Goal: Communication & Community: Answer question/provide support

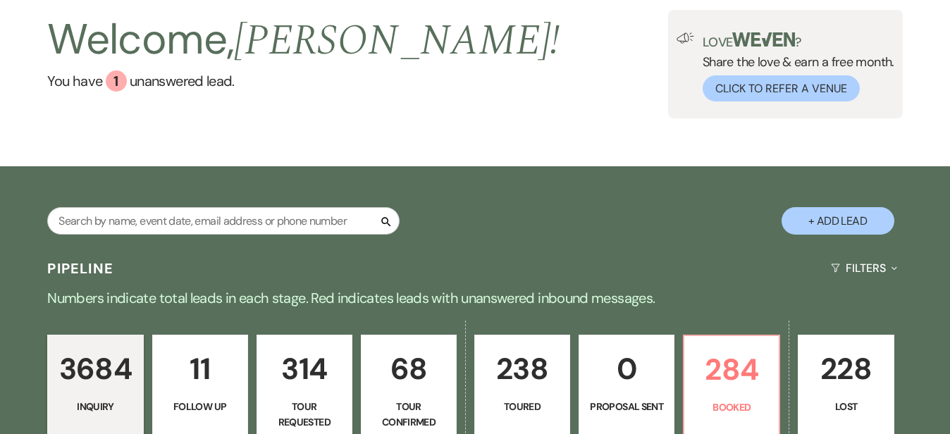
scroll to position [74, 0]
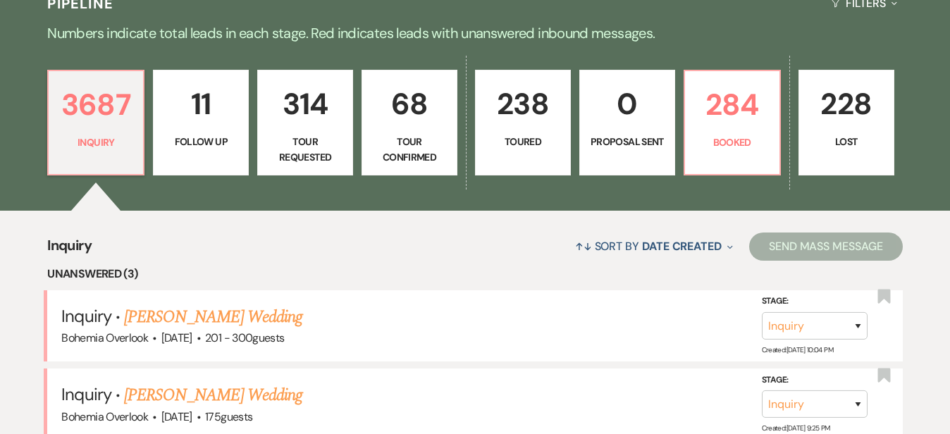
scroll to position [340, 0]
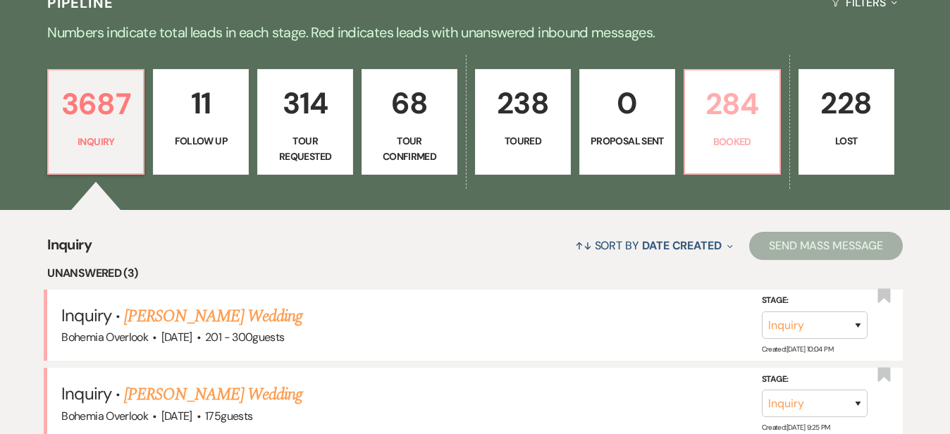
click at [771, 117] on p "284" at bounding box center [733, 103] width 78 height 47
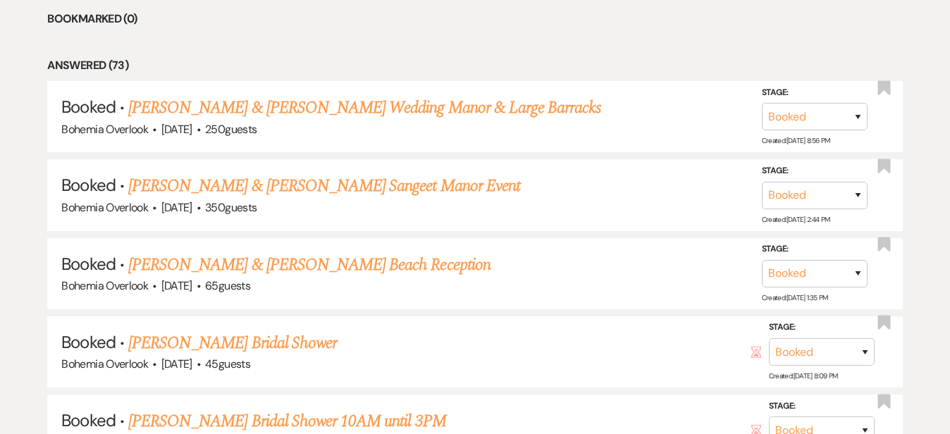
scroll to position [729, 0]
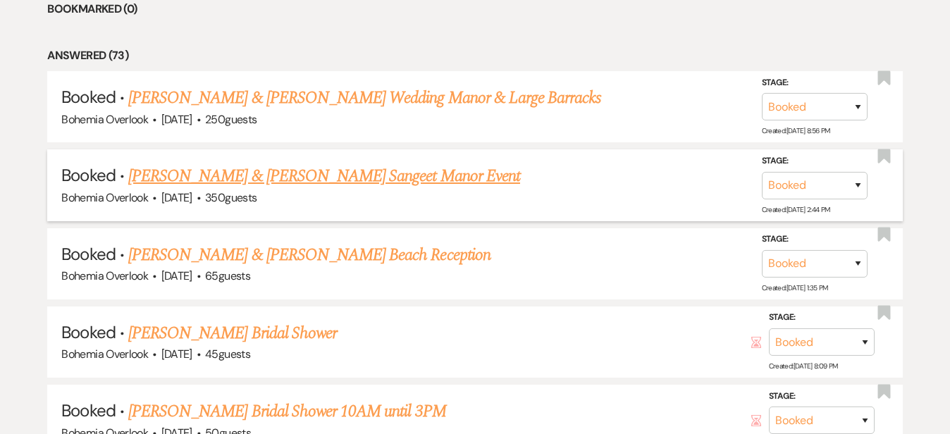
click at [419, 164] on link "[PERSON_NAME] & [PERSON_NAME] Sangeet Manor Event" at bounding box center [324, 176] width 392 height 25
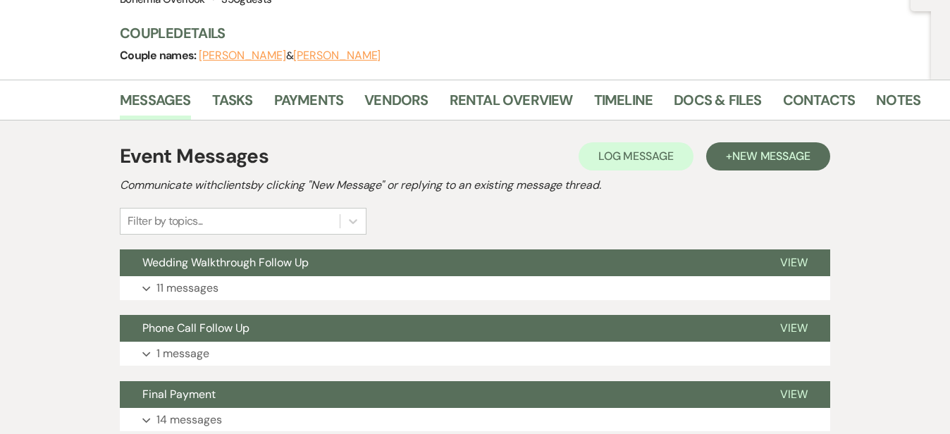
scroll to position [154, 0]
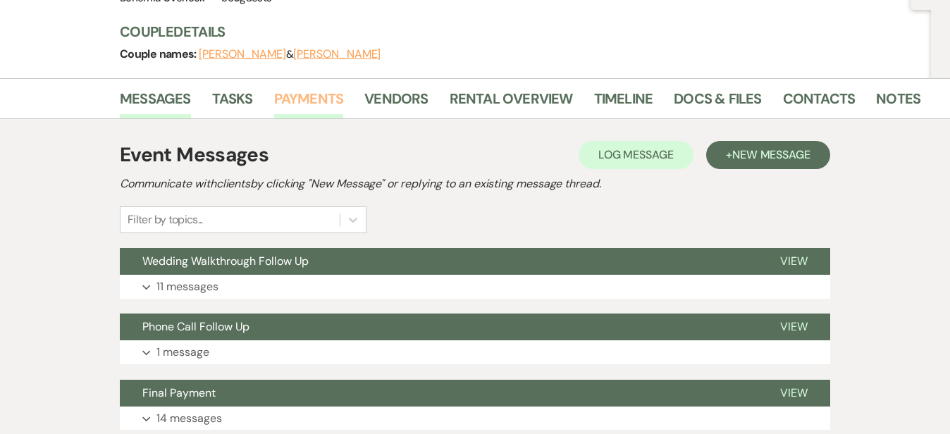
click at [274, 97] on link "Payments" at bounding box center [309, 102] width 70 height 31
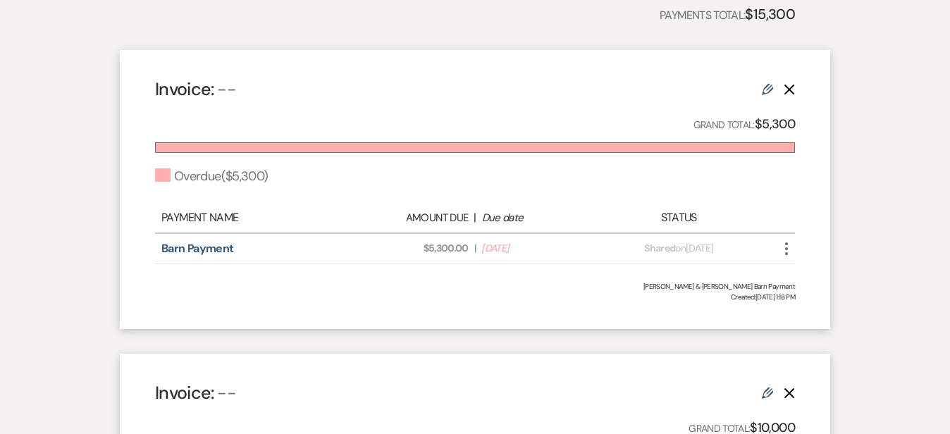
scroll to position [367, 0]
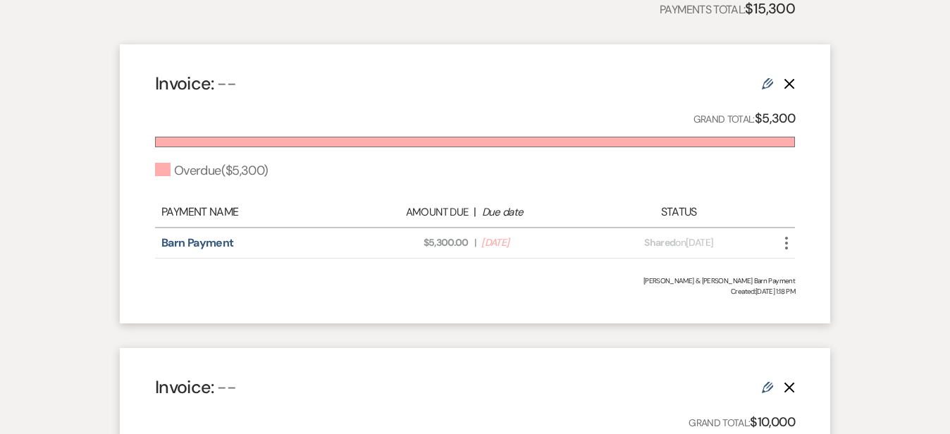
click at [795, 249] on icon "More" at bounding box center [786, 243] width 17 height 17
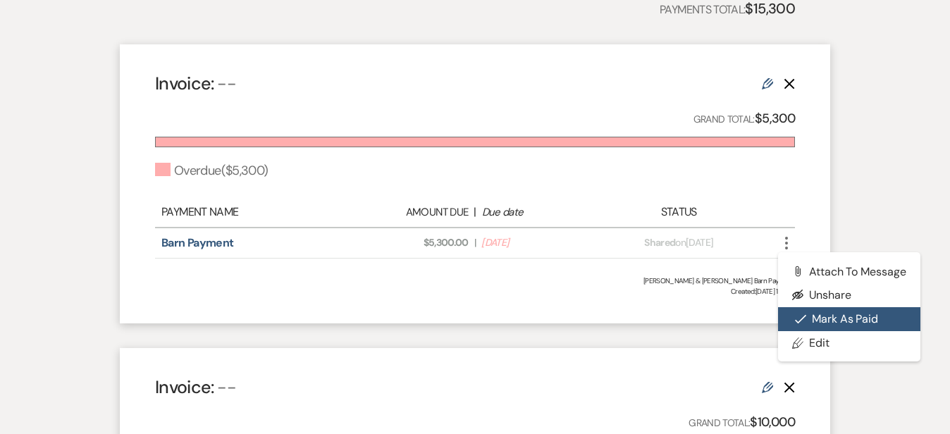
click at [874, 317] on button "Check [PERSON_NAME] [PERSON_NAME] as Paid" at bounding box center [849, 319] width 142 height 24
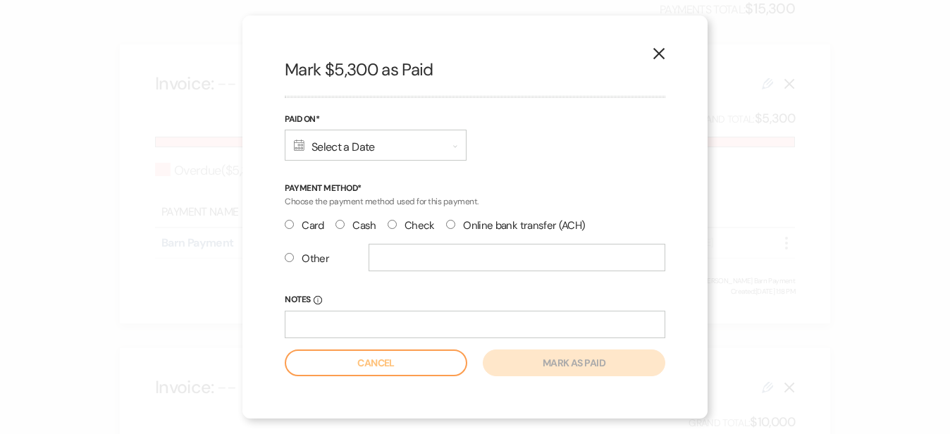
click at [378, 149] on div "Calendar Select a Date Expand" at bounding box center [376, 145] width 182 height 31
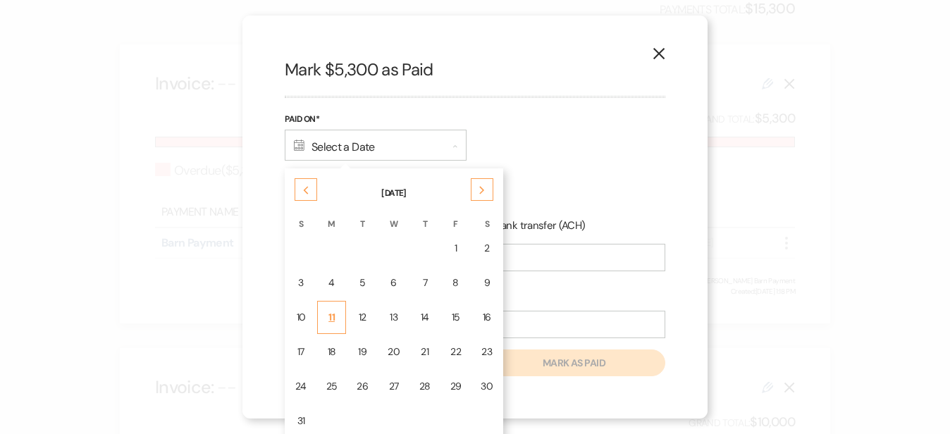
click at [334, 316] on div "11" at bounding box center [331, 317] width 11 height 15
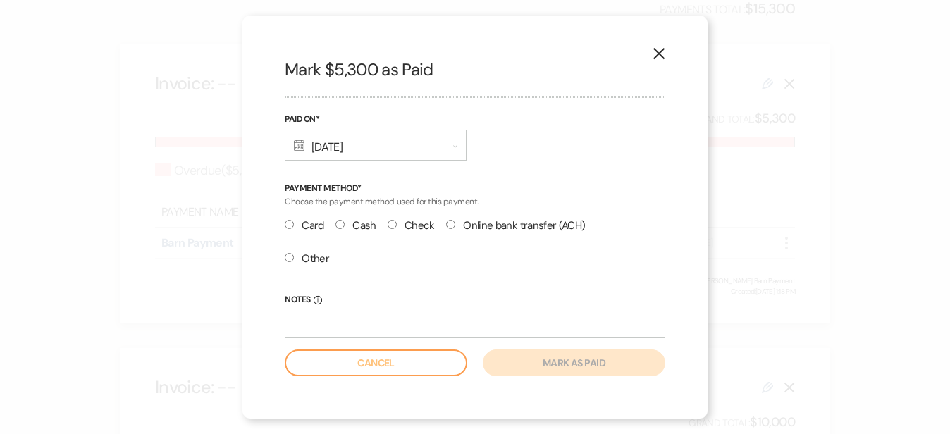
click at [390, 226] on input "Check" at bounding box center [392, 224] width 9 height 9
radio input "true"
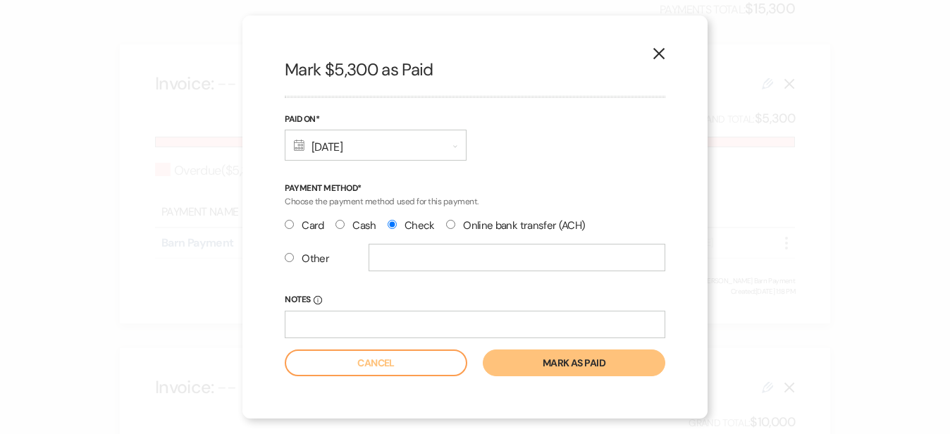
click at [568, 362] on button "Mark as paid" at bounding box center [574, 363] width 183 height 27
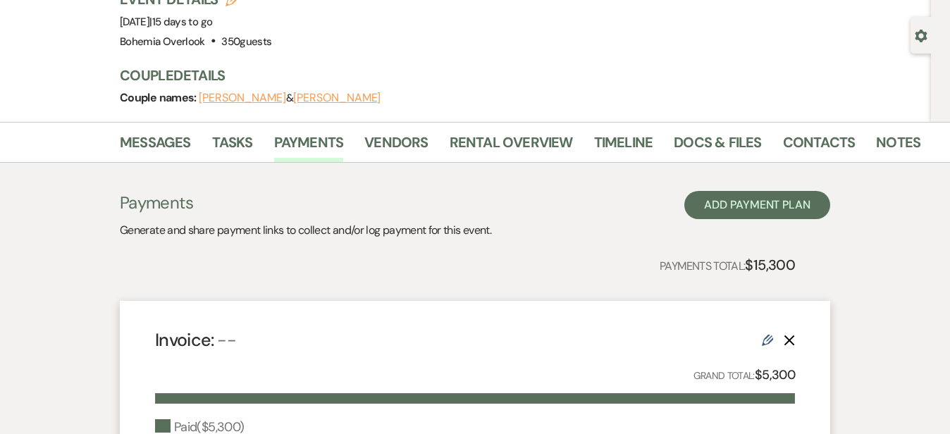
scroll to position [104, 0]
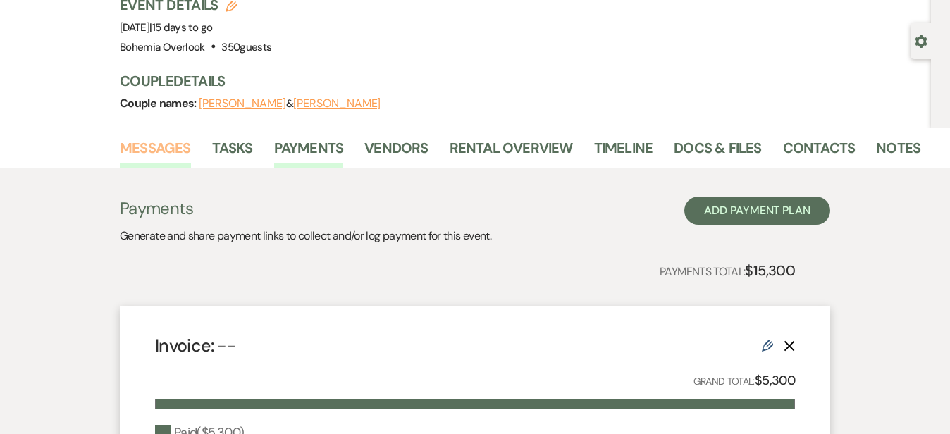
click at [120, 155] on link "Messages" at bounding box center [155, 152] width 71 height 31
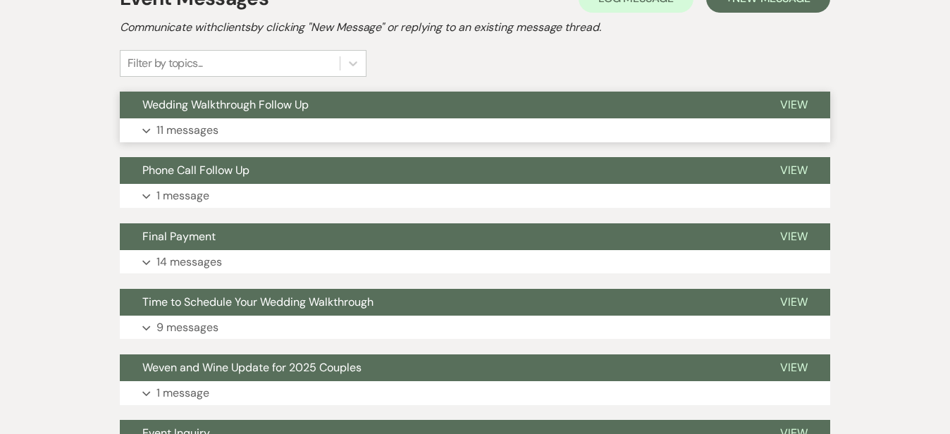
scroll to position [311, 0]
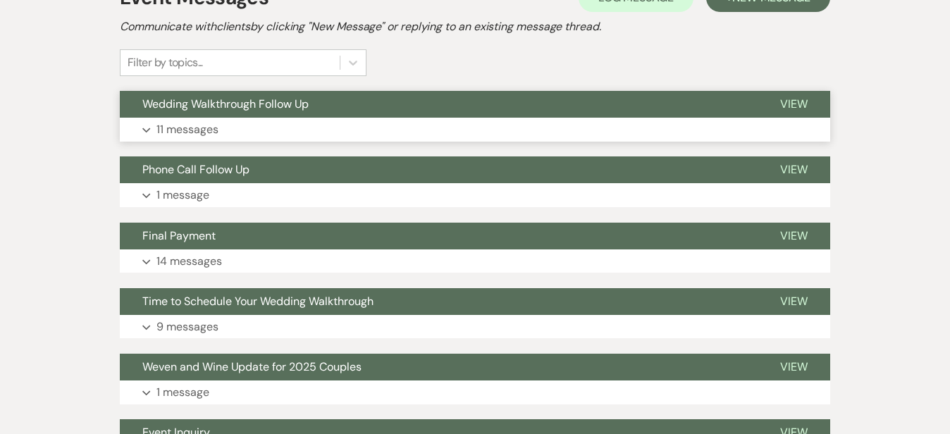
click at [448, 123] on button "Expand 11 messages" at bounding box center [475, 130] width 711 height 24
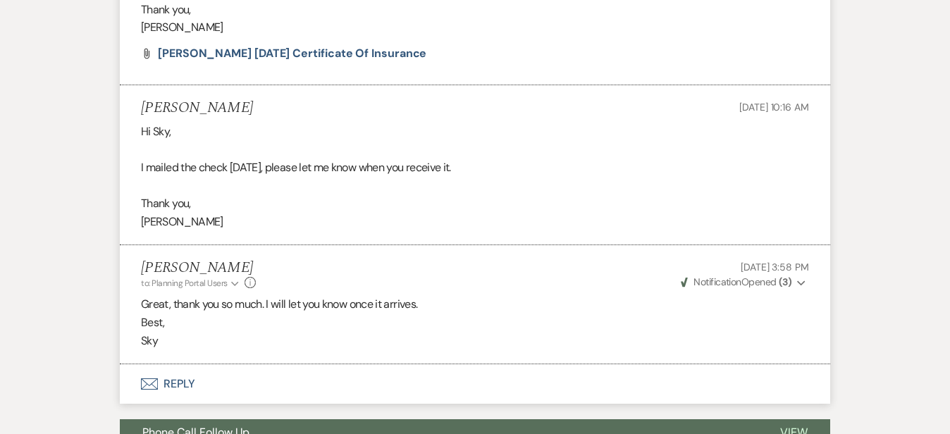
scroll to position [2475, 0]
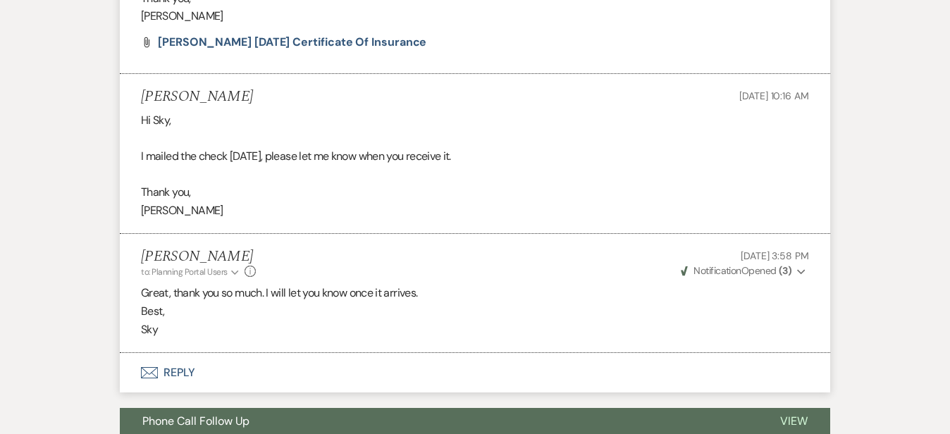
click at [278, 353] on button "Envelope Reply" at bounding box center [475, 372] width 711 height 39
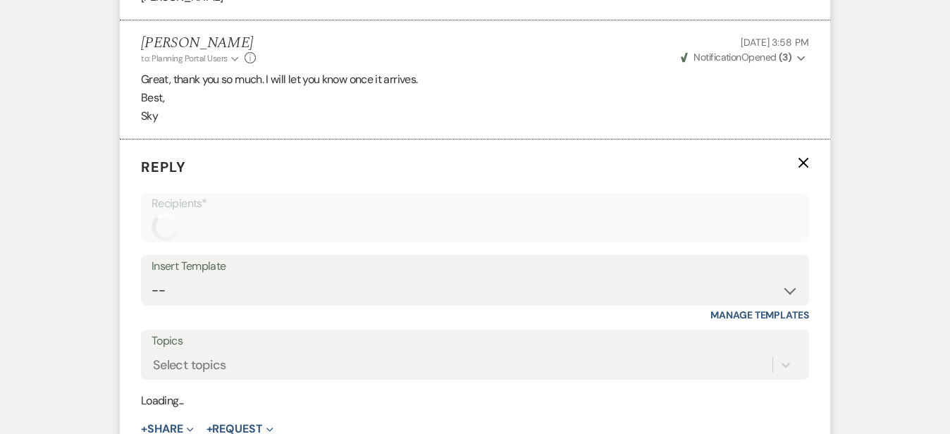
scroll to position [2693, 0]
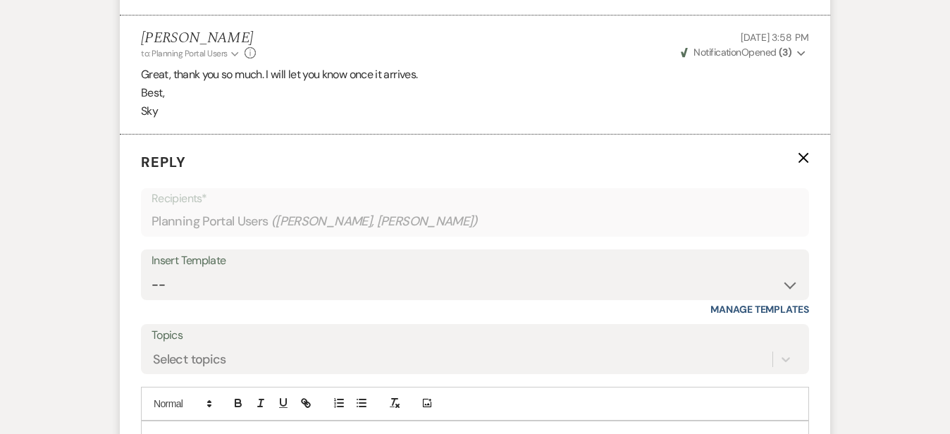
click at [263, 430] on p at bounding box center [475, 438] width 646 height 16
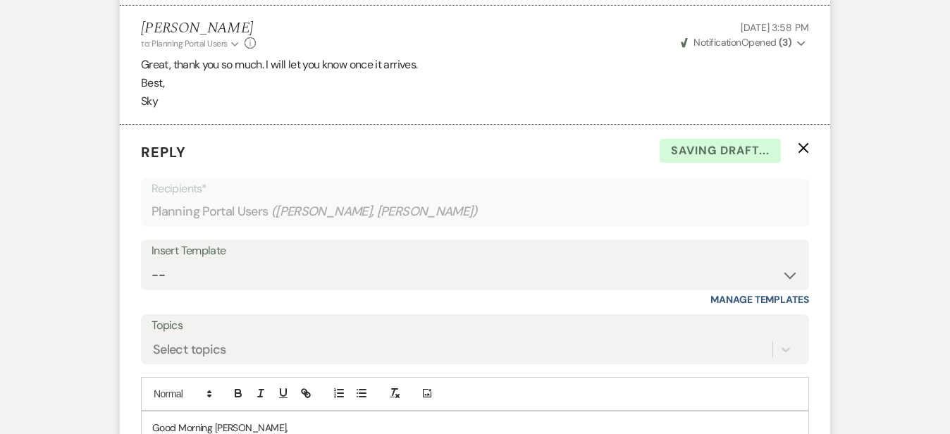
scroll to position [2930, 0]
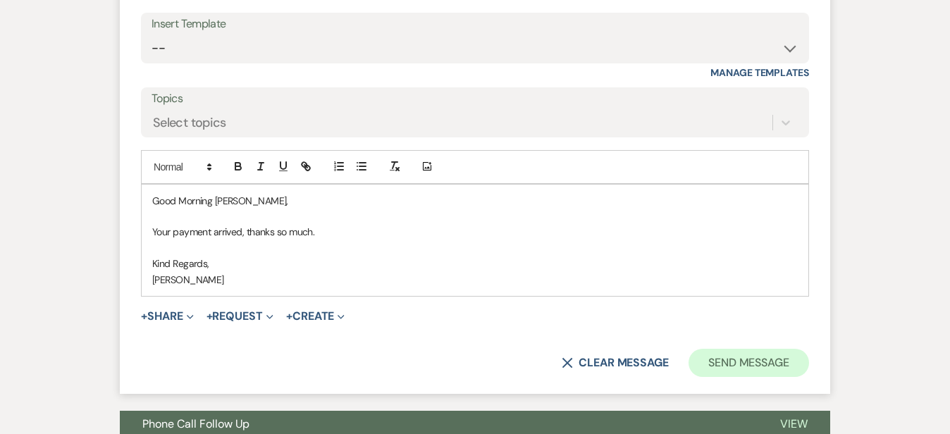
click at [784, 349] on button "Send Message" at bounding box center [749, 363] width 121 height 28
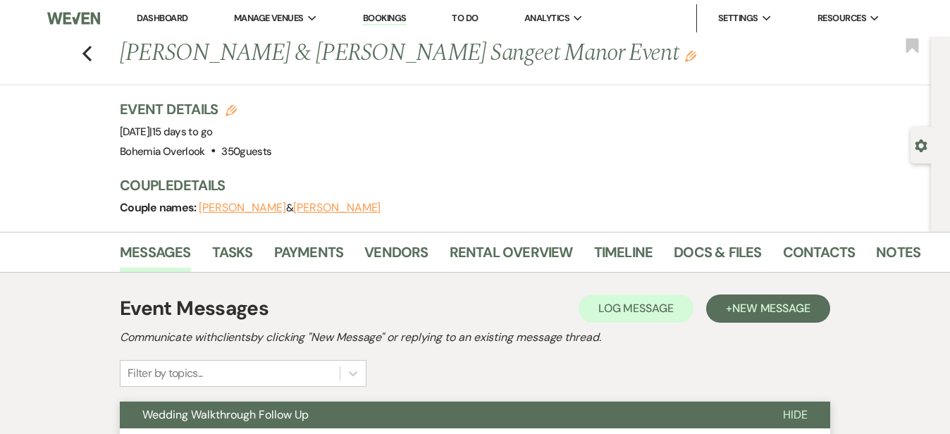
scroll to position [0, 0]
click at [172, 16] on link "Dashboard" at bounding box center [162, 18] width 51 height 12
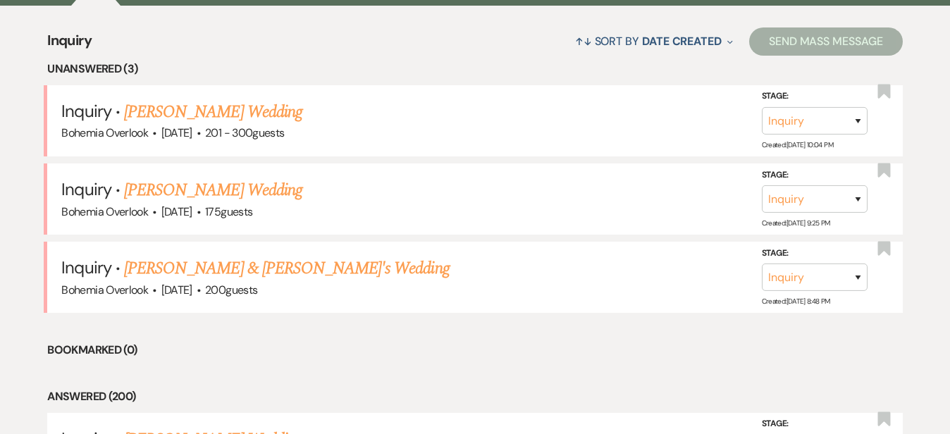
scroll to position [554, 0]
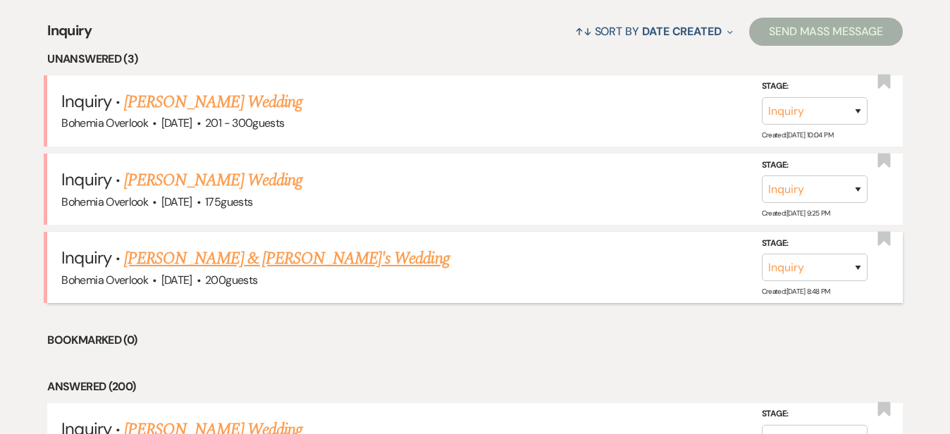
click at [289, 246] on link "[PERSON_NAME] & [PERSON_NAME]'s Wedding" at bounding box center [287, 258] width 326 height 25
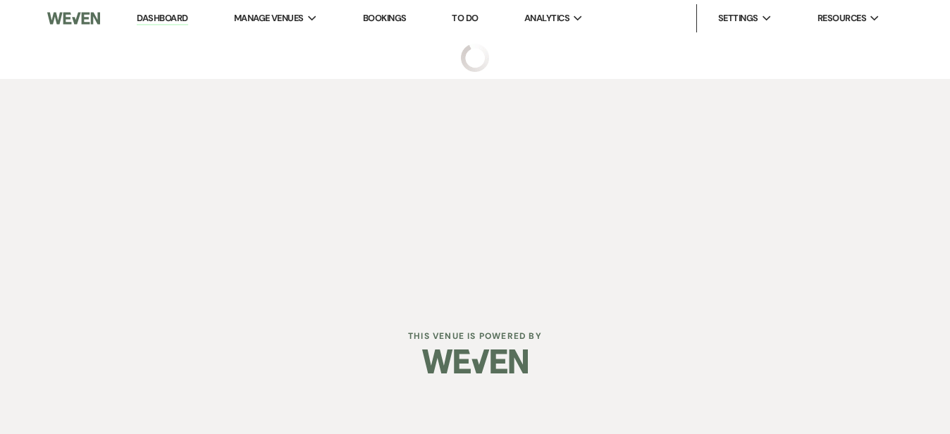
select select "5"
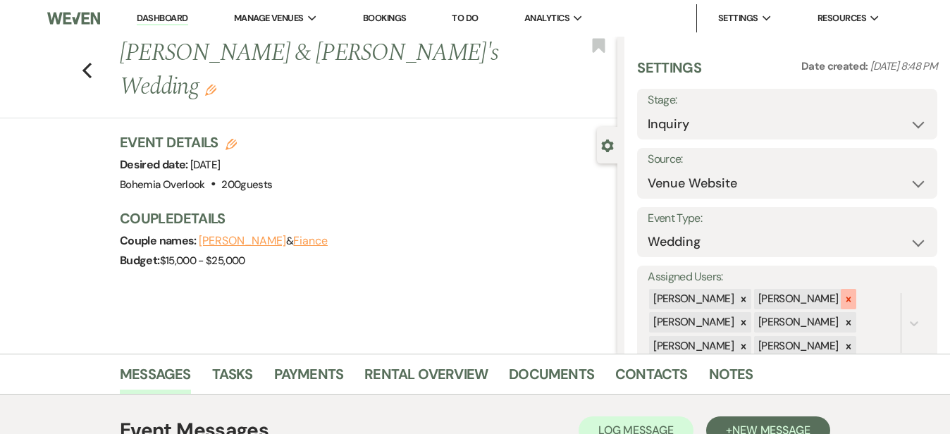
click at [854, 296] on icon at bounding box center [849, 300] width 10 height 10
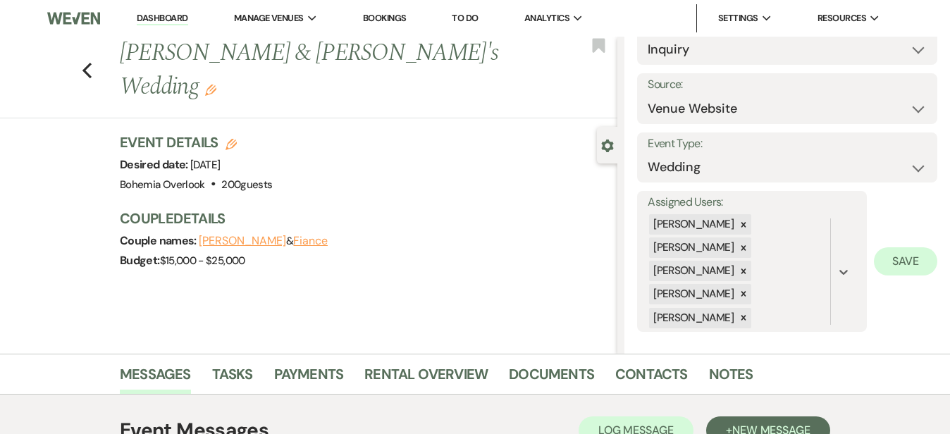
click at [898, 265] on button "Save" at bounding box center [905, 261] width 63 height 28
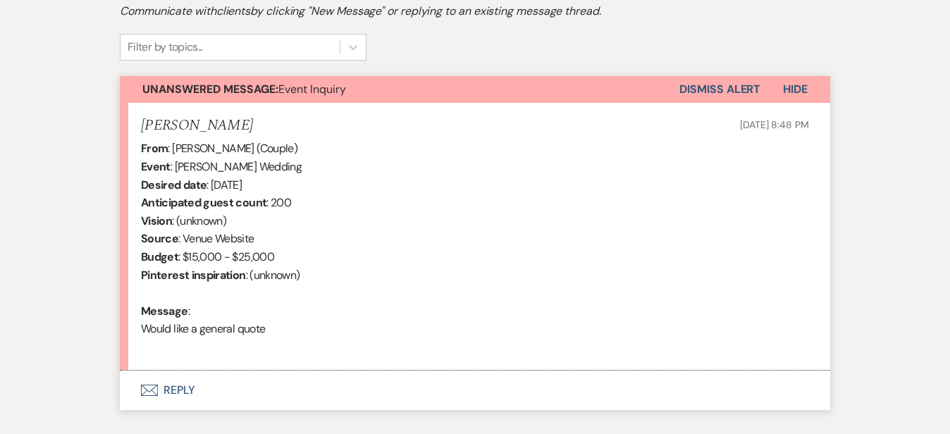
scroll to position [453, 0]
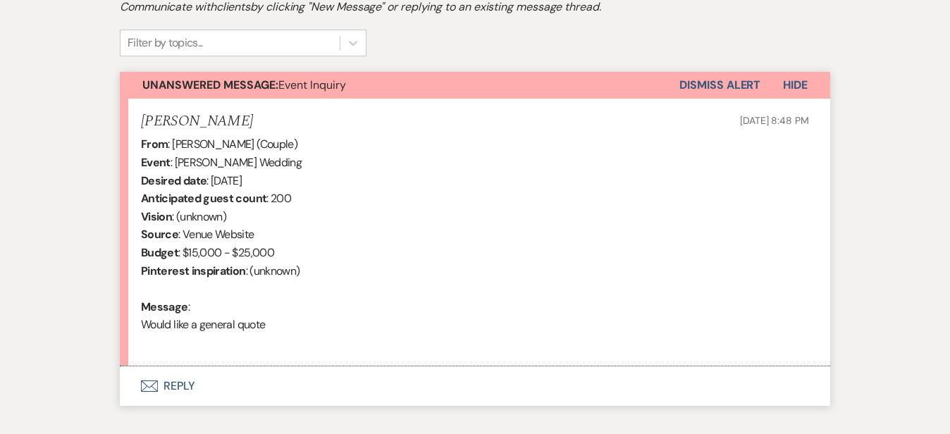
click at [382, 379] on button "Envelope Reply" at bounding box center [475, 386] width 711 height 39
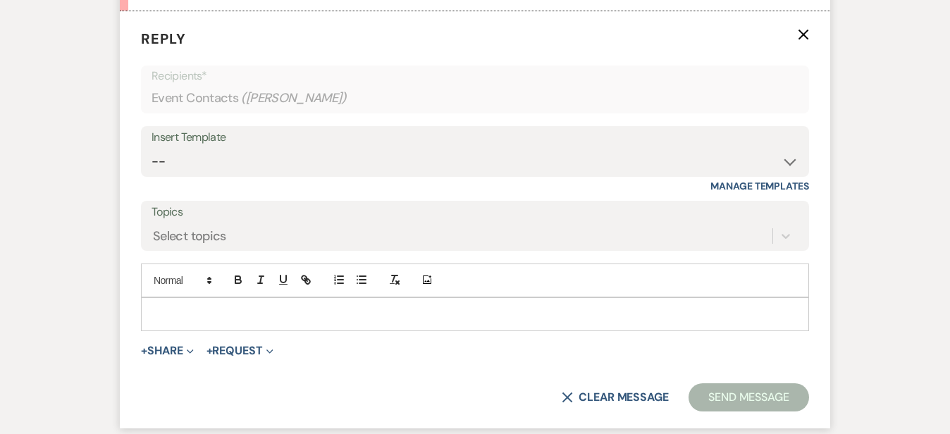
scroll to position [809, 0]
select select "6024"
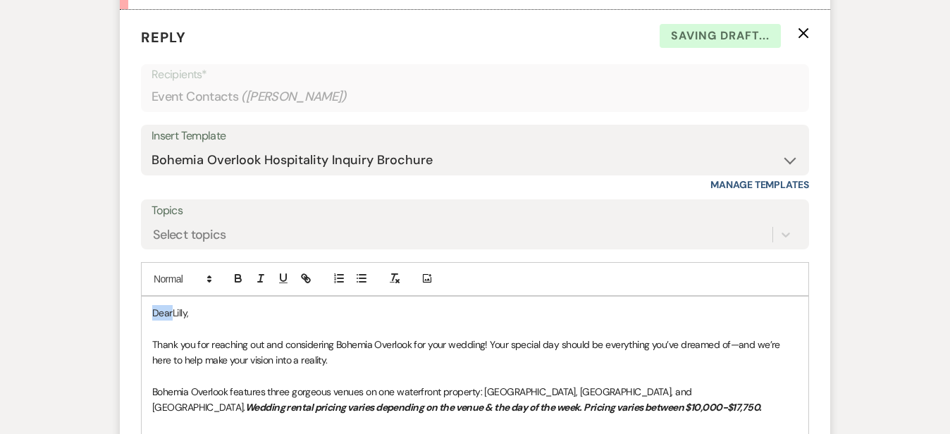
drag, startPoint x: 125, startPoint y: 310, endPoint x: 71, endPoint y: 294, distance: 56.7
click at [71, 294] on div "Messages Tasks Payments Rental Overview Documents Contacts Notes Event Messages…" at bounding box center [475, 170] width 950 height 1250
click at [900, 178] on div "Messages Tasks Payments Rental Overview Documents Contacts Notes Event Messages…" at bounding box center [475, 170] width 950 height 1250
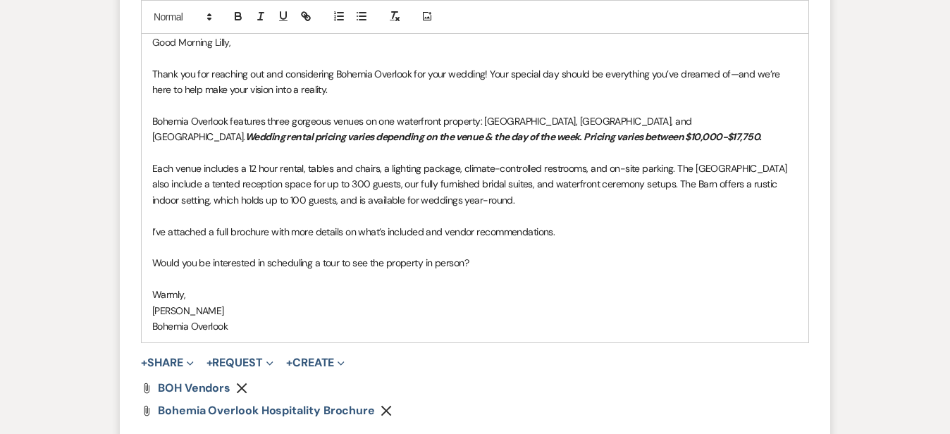
scroll to position [1188, 0]
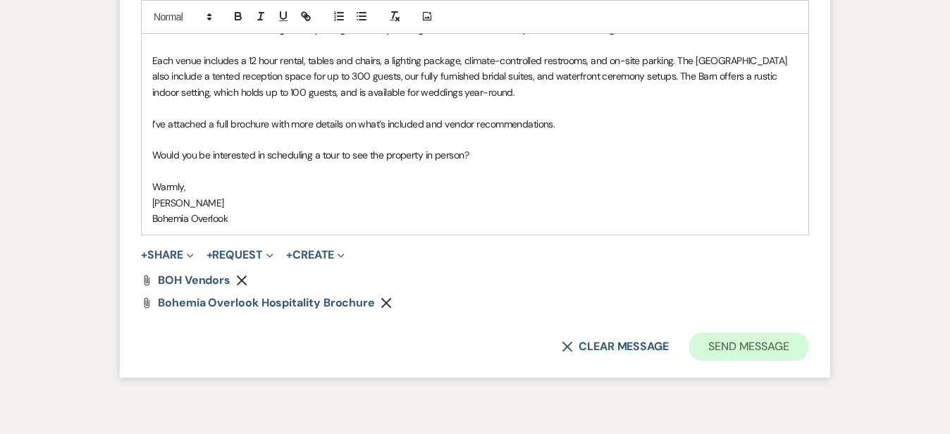
click at [796, 343] on button "Send Message" at bounding box center [749, 347] width 121 height 28
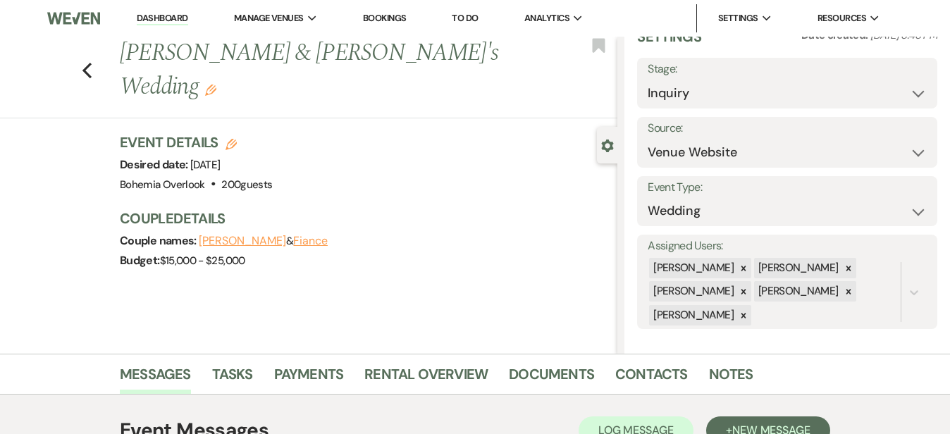
scroll to position [0, 0]
click at [184, 16] on link "Dashboard" at bounding box center [162, 18] width 51 height 13
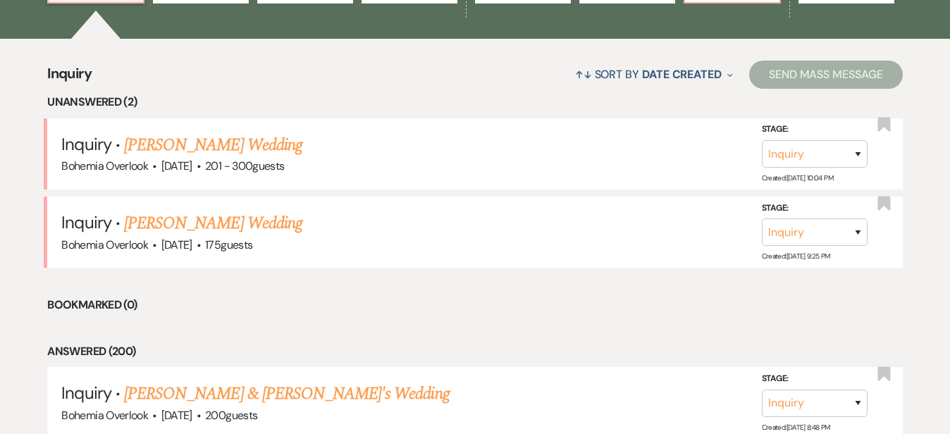
scroll to position [526, 0]
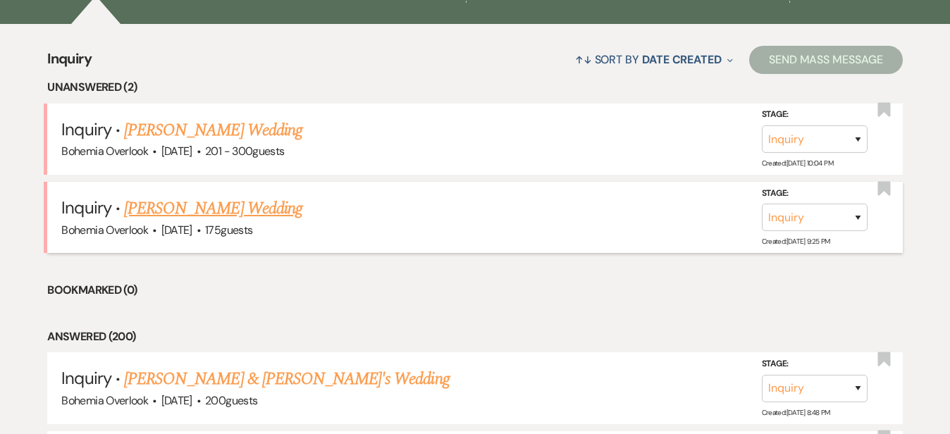
click at [293, 196] on link "[PERSON_NAME] Wedding" at bounding box center [213, 208] width 178 height 25
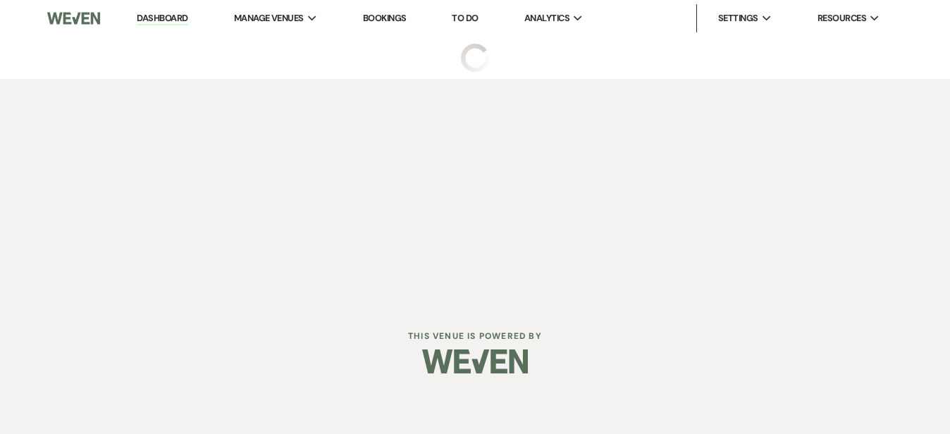
select select "3"
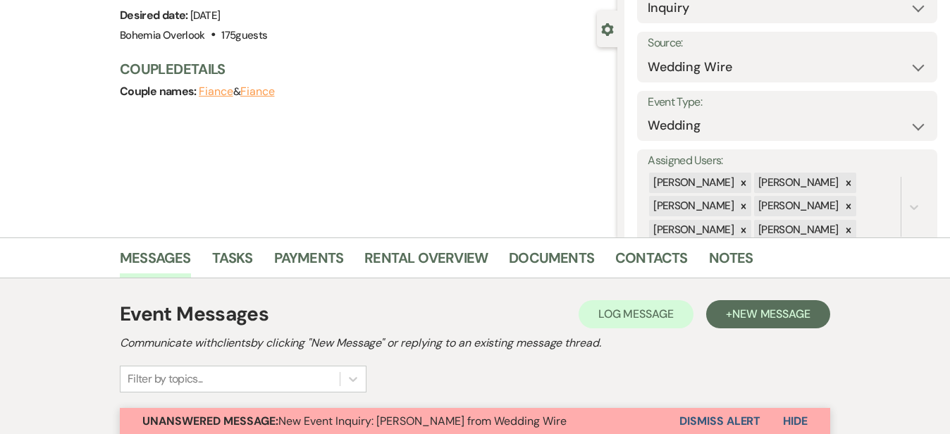
scroll to position [140, 0]
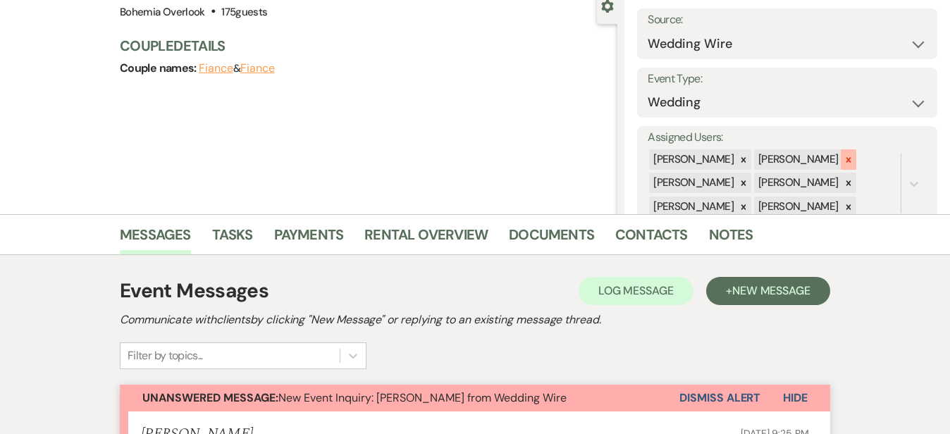
click at [854, 155] on icon at bounding box center [849, 160] width 10 height 10
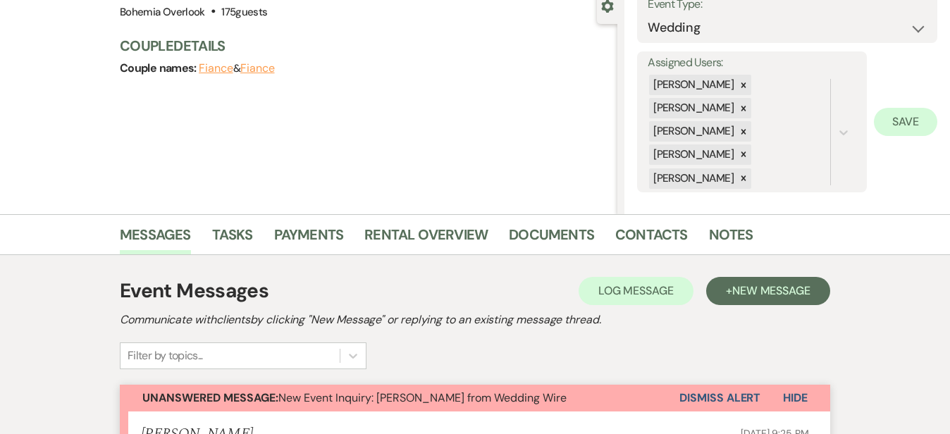
click at [905, 116] on button "Save" at bounding box center [905, 122] width 63 height 28
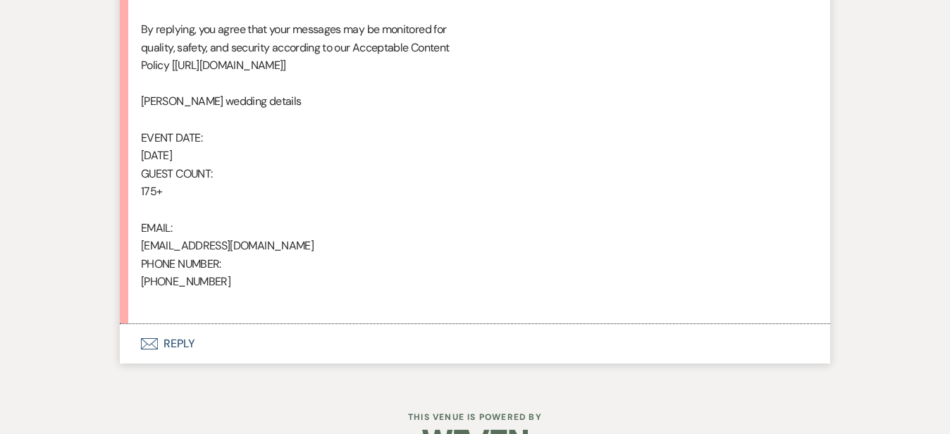
scroll to position [928, 0]
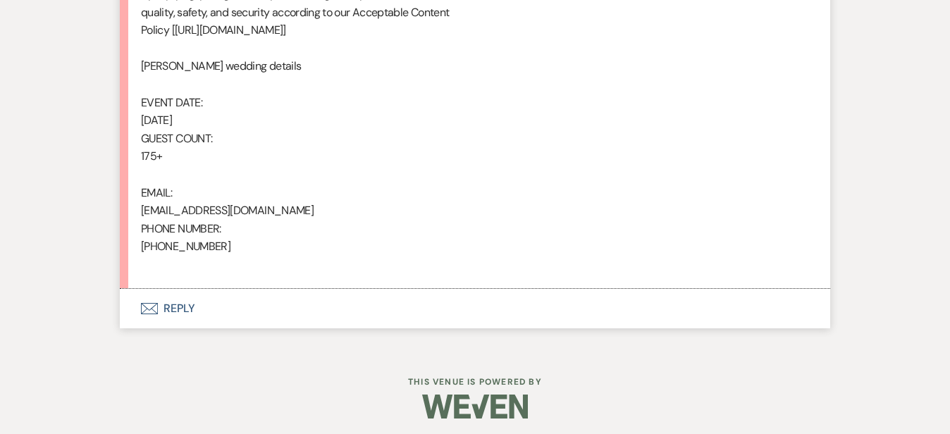
click at [365, 305] on button "Envelope Reply" at bounding box center [475, 308] width 711 height 39
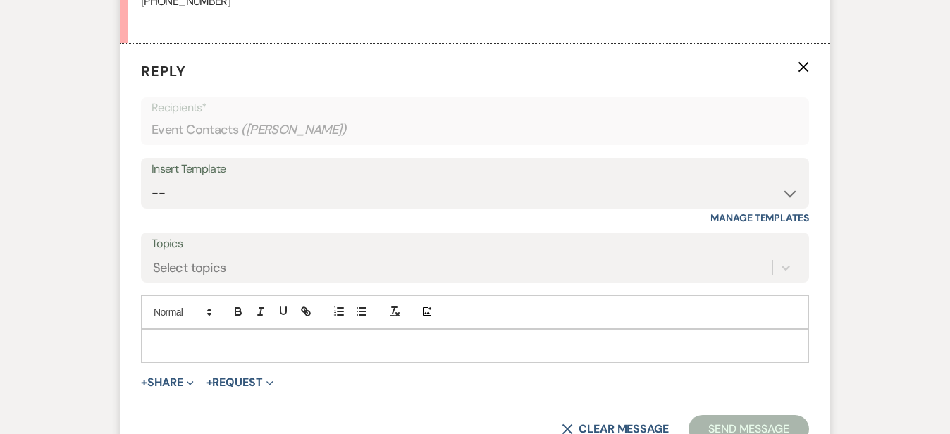
scroll to position [1202, 0]
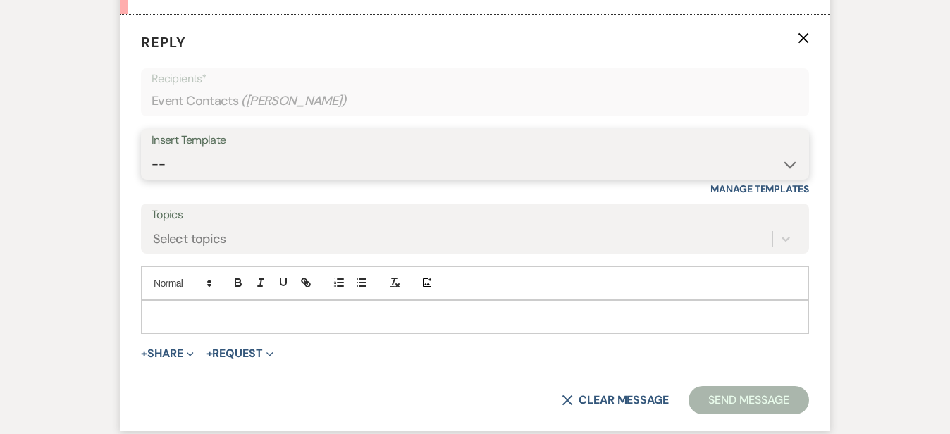
select select "6024"
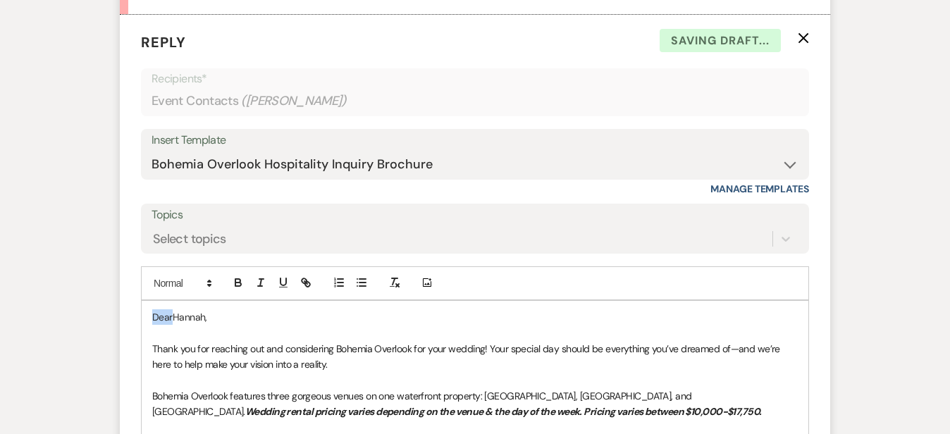
drag, startPoint x: 125, startPoint y: 307, endPoint x: 68, endPoint y: 270, distance: 68.5
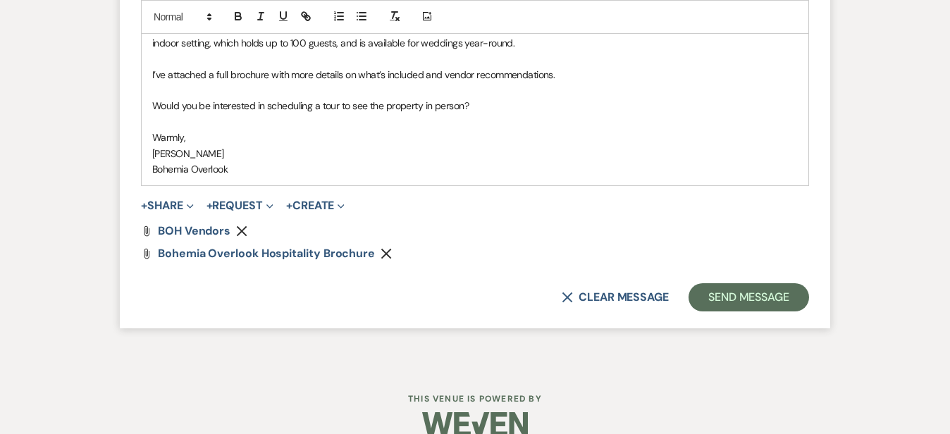
scroll to position [1642, 0]
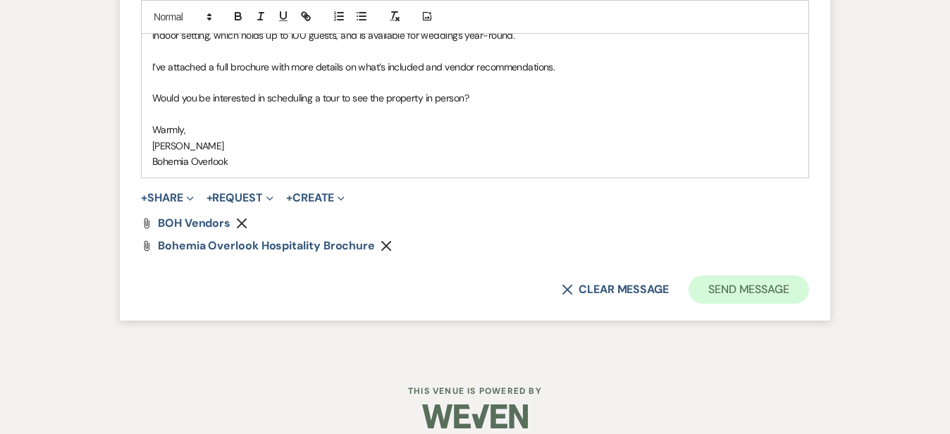
click at [809, 284] on button "Send Message" at bounding box center [749, 290] width 121 height 28
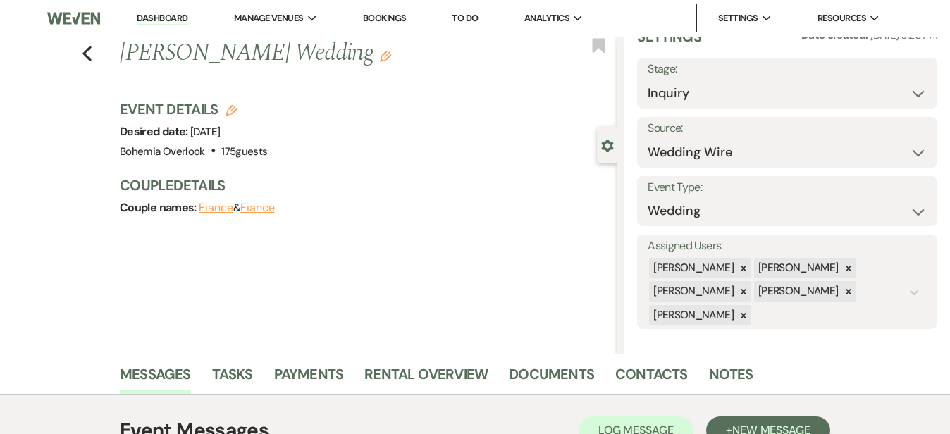
scroll to position [0, 0]
click at [172, 17] on link "Dashboard" at bounding box center [162, 18] width 51 height 13
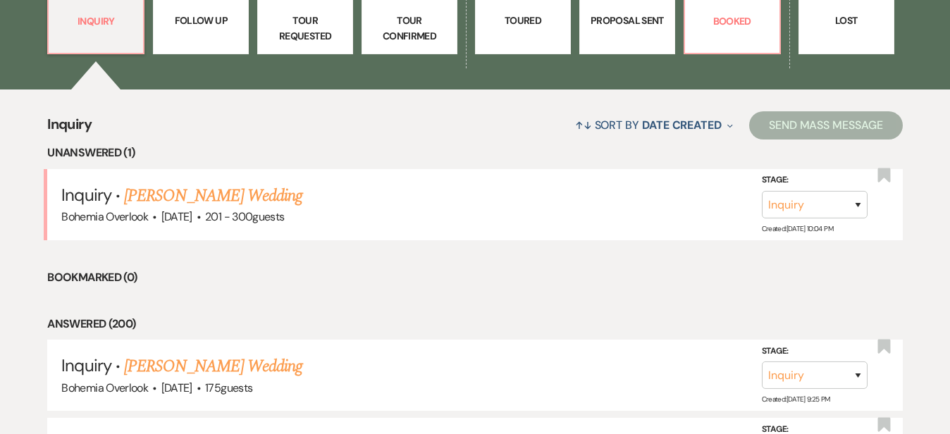
scroll to position [474, 0]
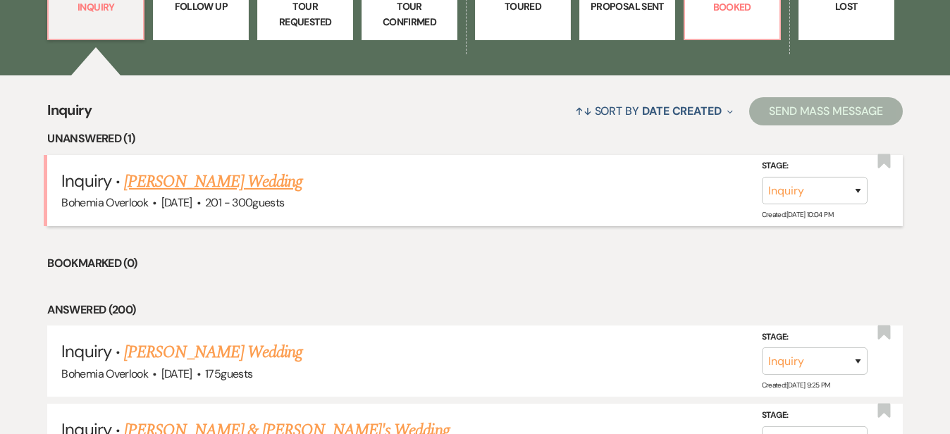
click at [265, 169] on link "[PERSON_NAME] Wedding" at bounding box center [213, 181] width 178 height 25
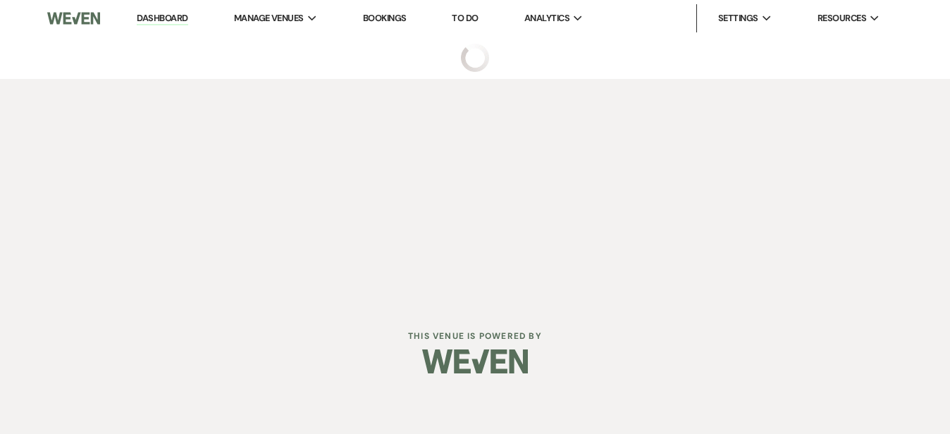
select select "2"
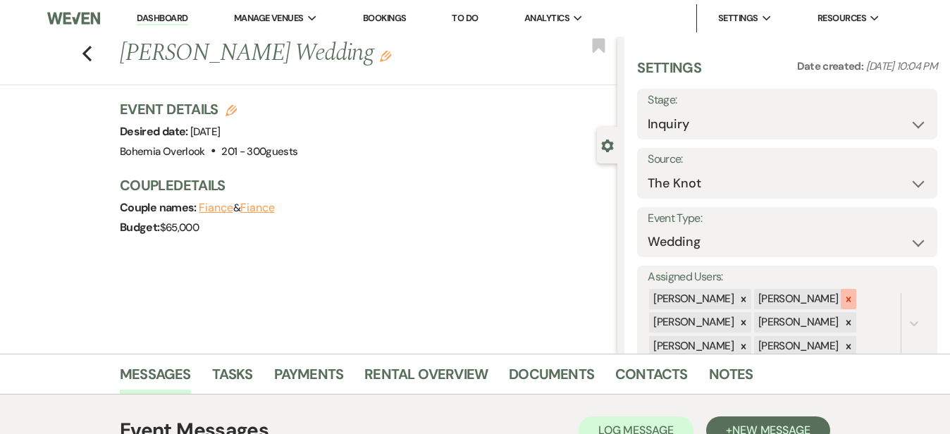
click at [857, 289] on div at bounding box center [849, 299] width 16 height 20
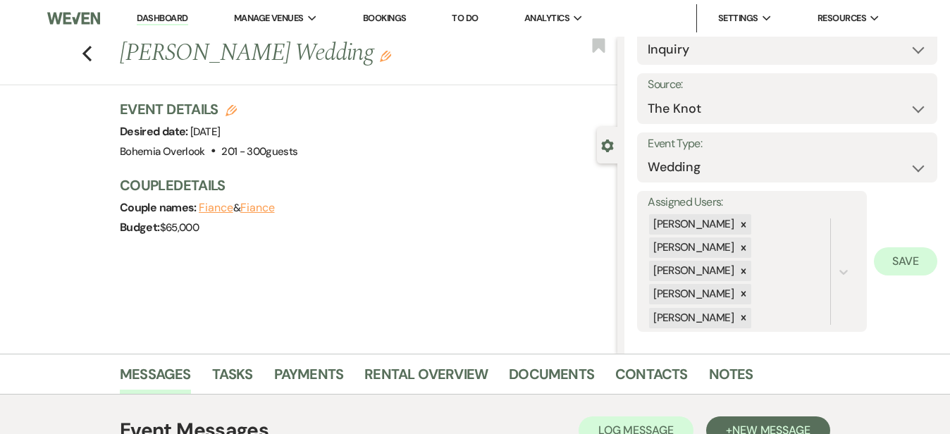
click at [905, 261] on button "Save" at bounding box center [905, 261] width 63 height 28
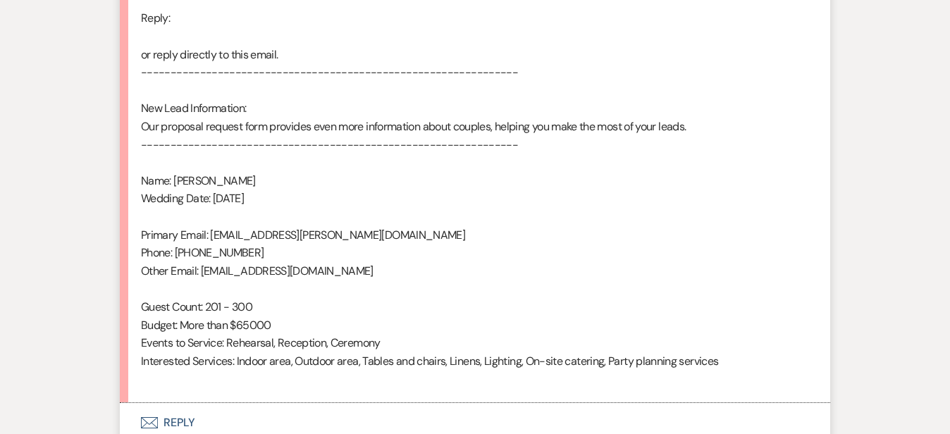
scroll to position [948, 0]
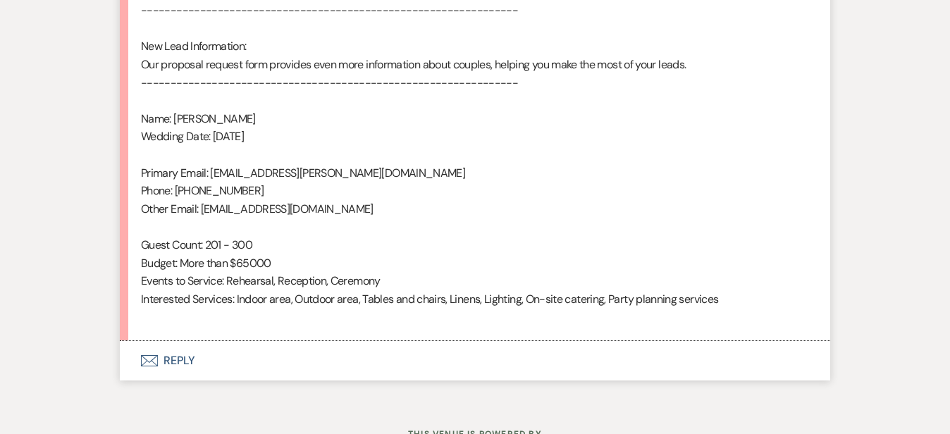
click at [399, 348] on button "Envelope Reply" at bounding box center [475, 360] width 711 height 39
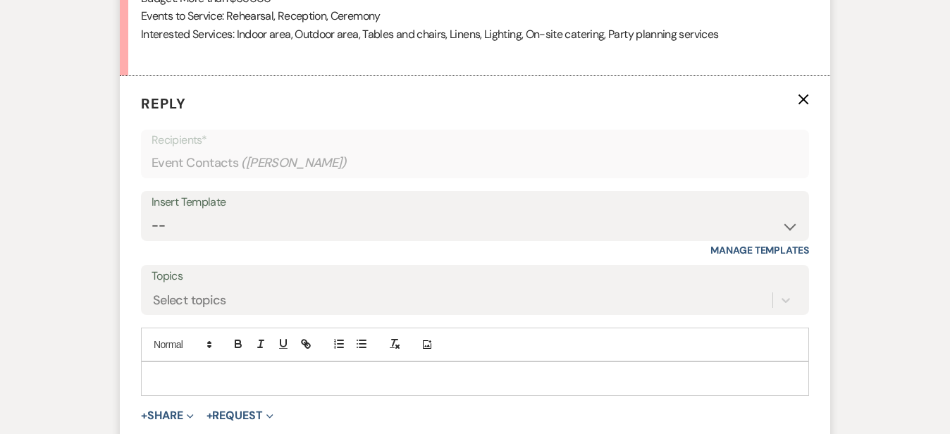
scroll to position [1273, 0]
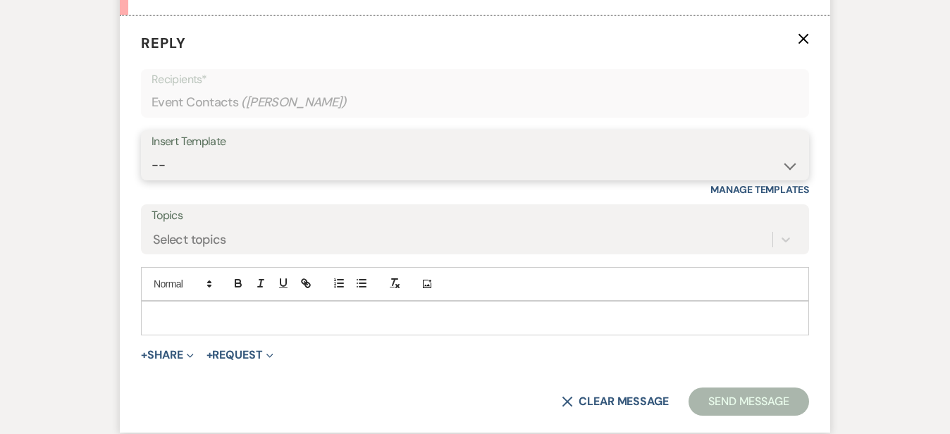
select select "6024"
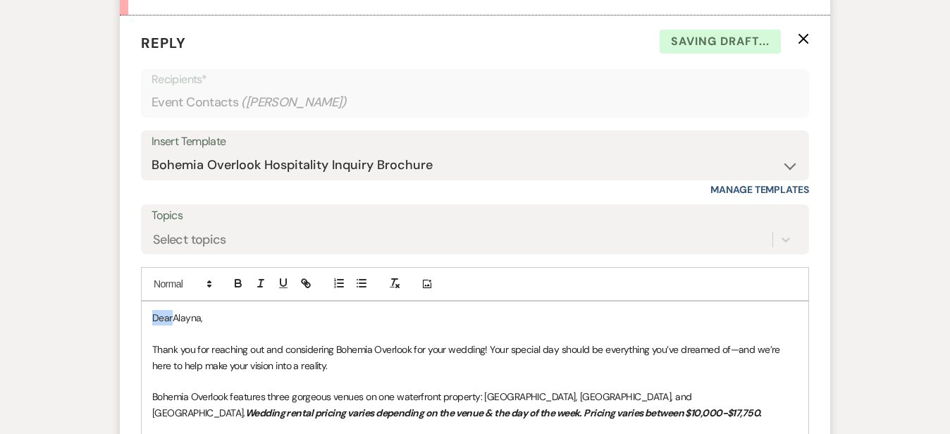
drag, startPoint x: 125, startPoint y: 306, endPoint x: 63, endPoint y: 292, distance: 63.6
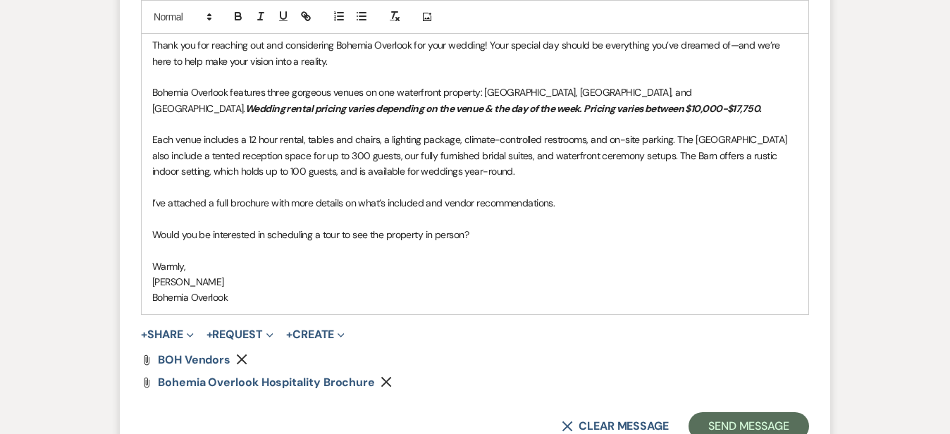
scroll to position [1613, 0]
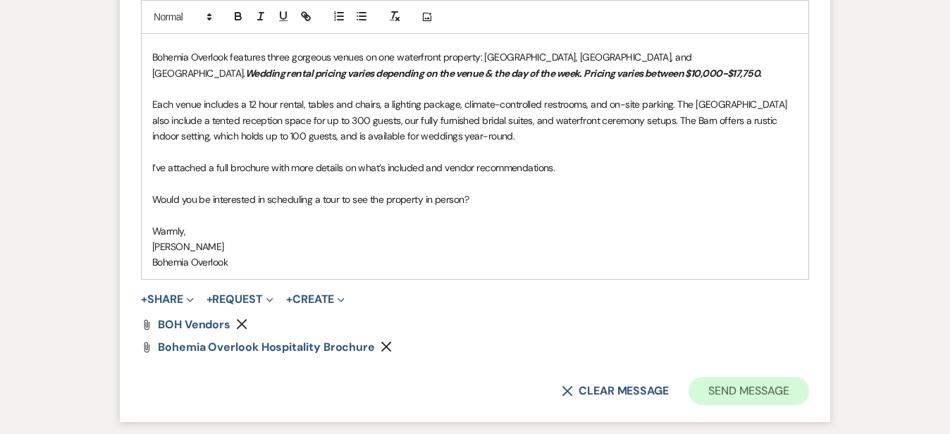
click at [785, 382] on button "Send Message" at bounding box center [749, 391] width 121 height 28
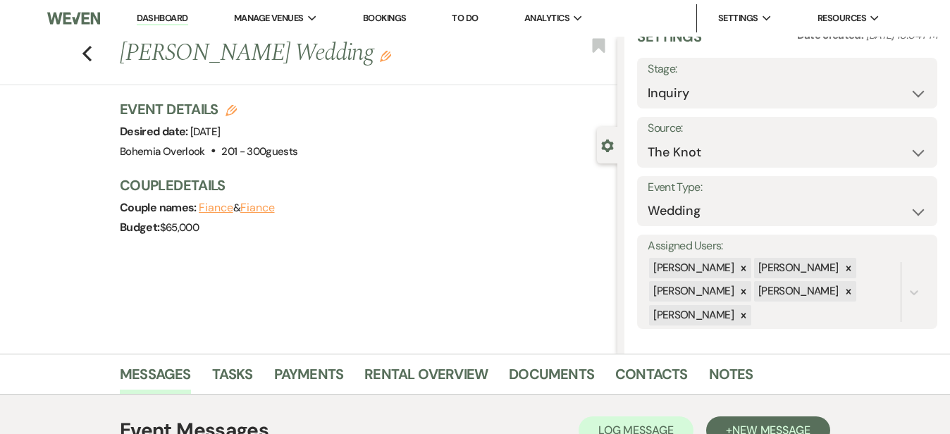
scroll to position [0, 0]
click at [172, 16] on link "Dashboard" at bounding box center [162, 18] width 51 height 13
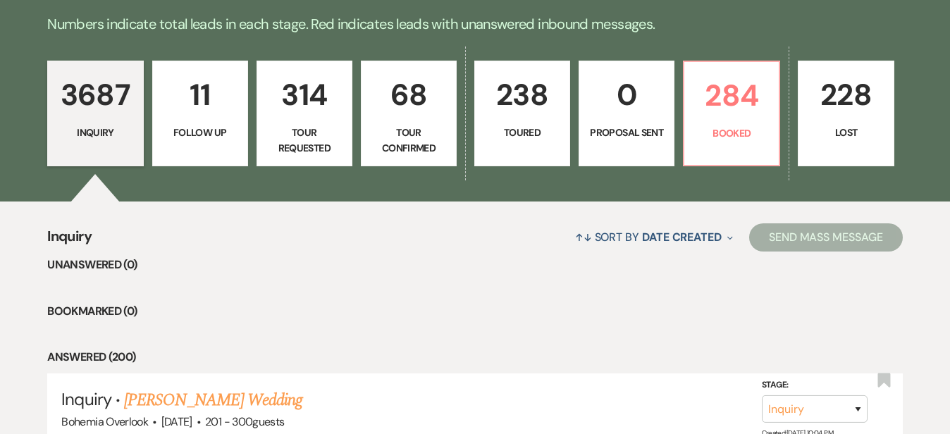
scroll to position [355, 0]
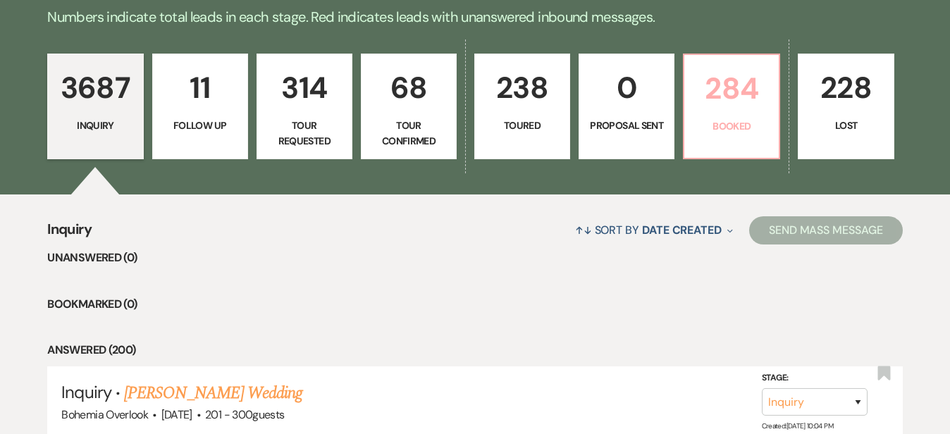
click at [771, 105] on p "284" at bounding box center [732, 88] width 78 height 47
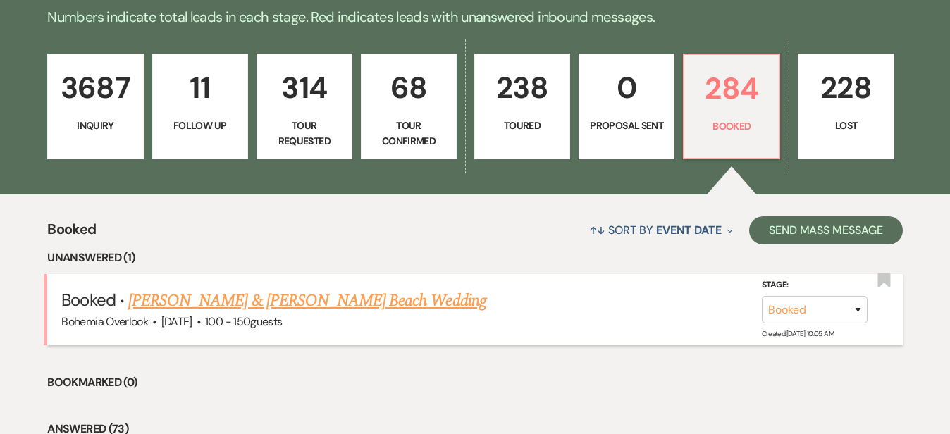
click at [412, 288] on link "[PERSON_NAME] & [PERSON_NAME] Beach Wedding" at bounding box center [307, 300] width 358 height 25
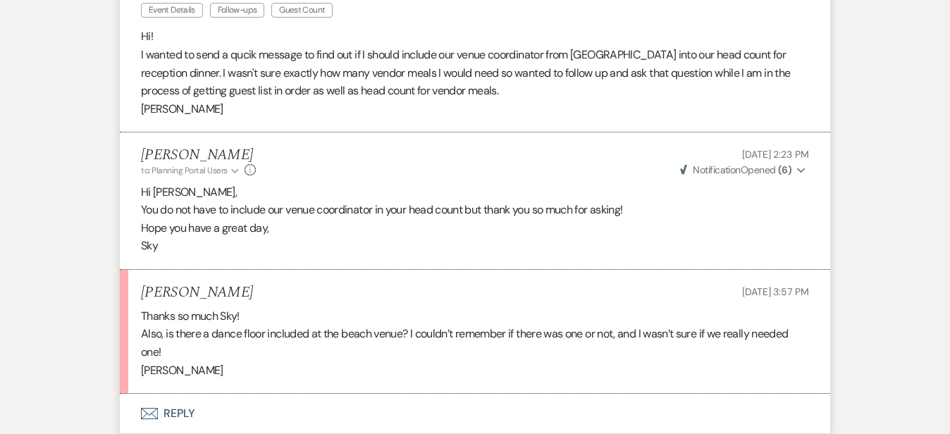
scroll to position [573, 0]
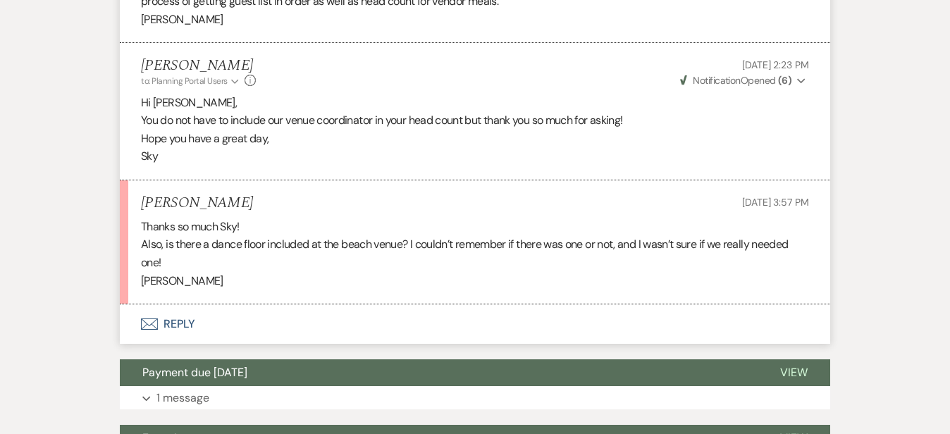
click at [506, 312] on button "Envelope Reply" at bounding box center [475, 324] width 711 height 39
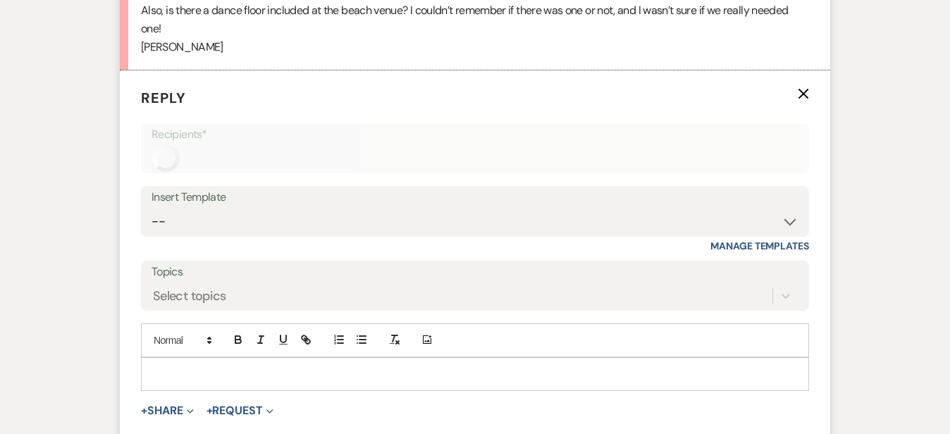
scroll to position [852, 0]
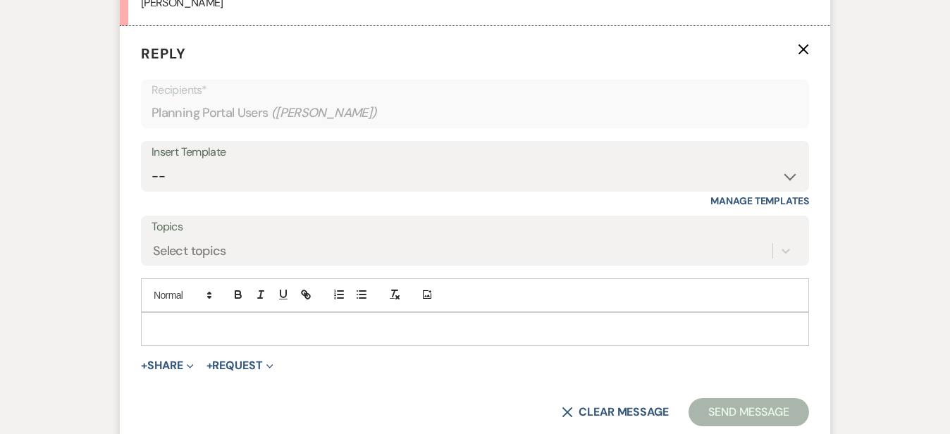
click at [494, 319] on div at bounding box center [475, 329] width 667 height 32
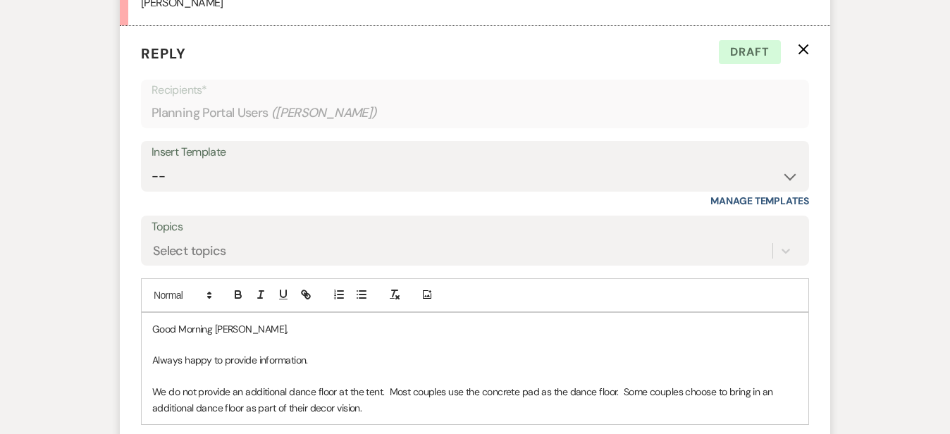
click at [929, 243] on div "Messages Tasks Payments Vendors Rental Overview Timeline Docs & Files Contacts …" at bounding box center [475, 202] width 950 height 1605
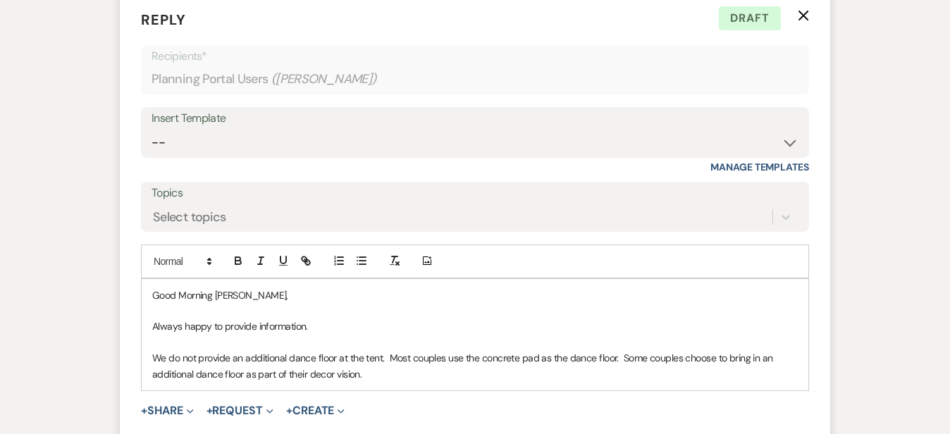
scroll to position [888, 0]
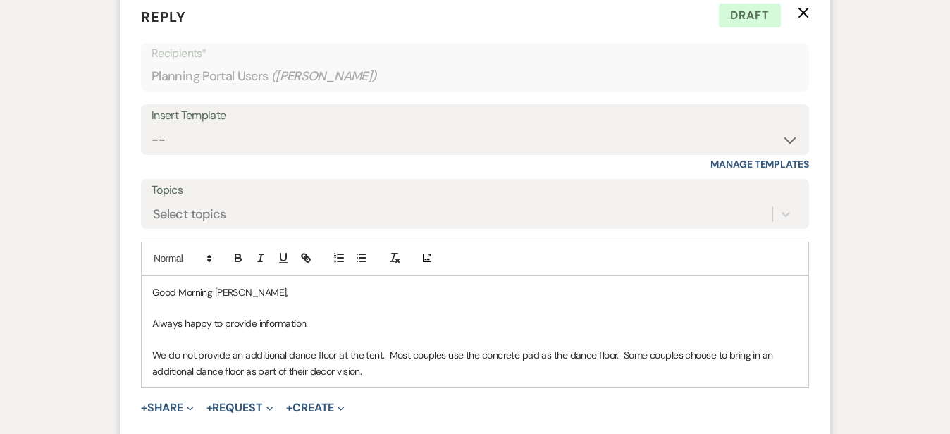
click at [528, 353] on p "We do not provide an additional dance floor at the tent. Most couples use the c…" at bounding box center [475, 364] width 646 height 32
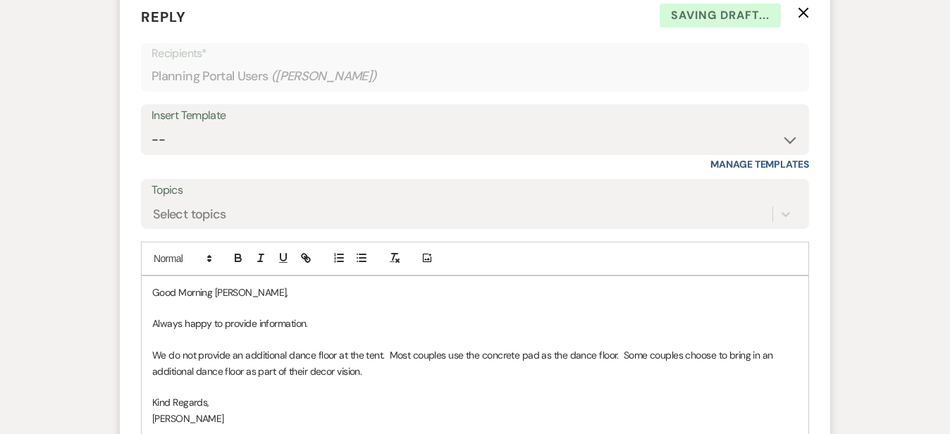
click at [921, 247] on div "Messages Tasks Payments Vendors Rental Overview Timeline Docs & Files Contacts …" at bounding box center [475, 189] width 950 height 1653
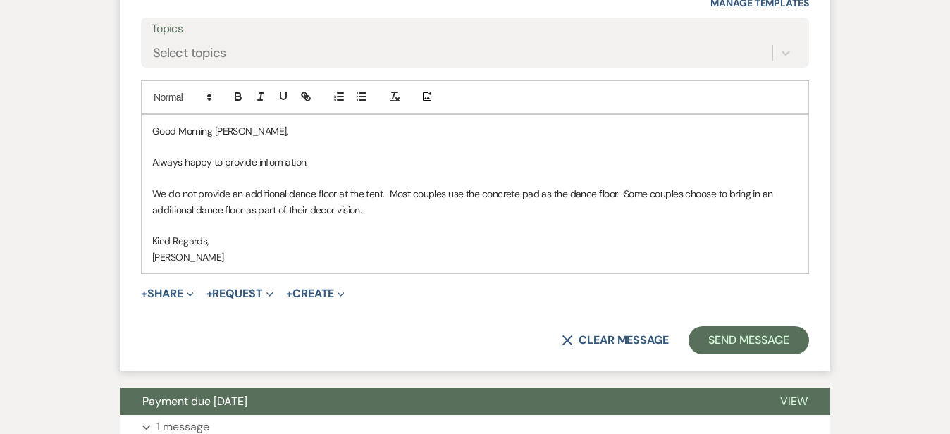
scroll to position [1062, 0]
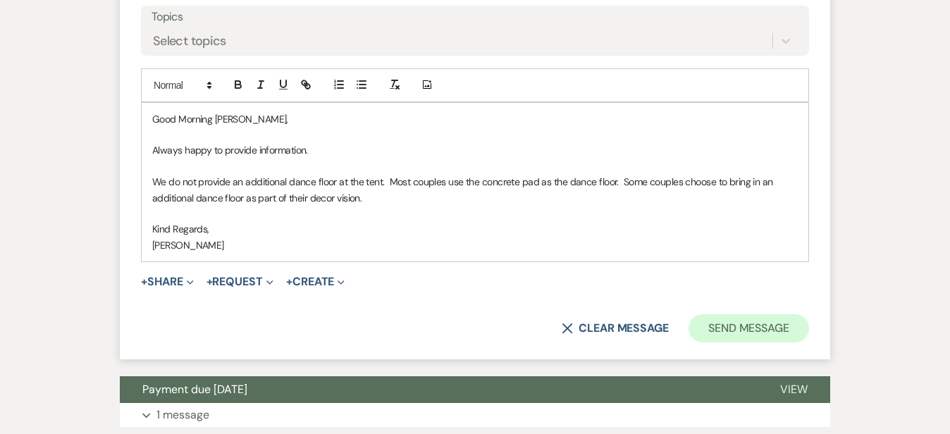
click at [809, 314] on button "Send Message" at bounding box center [749, 328] width 121 height 28
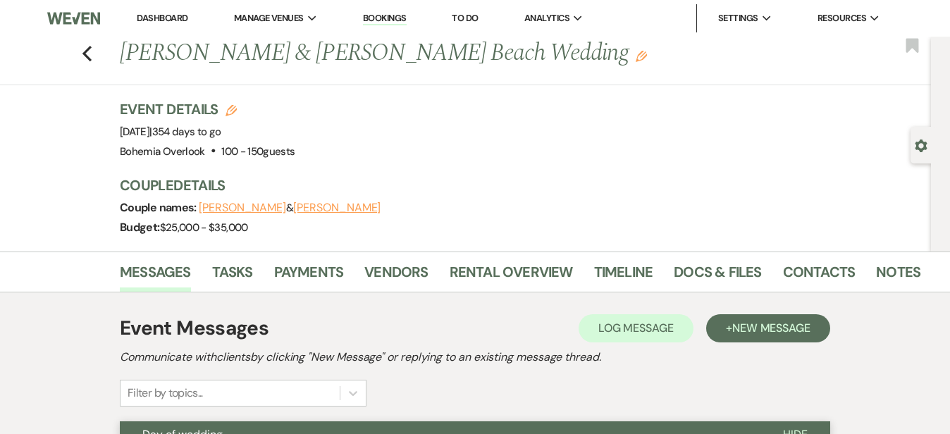
scroll to position [0, 0]
click at [181, 16] on link "Dashboard" at bounding box center [162, 18] width 51 height 12
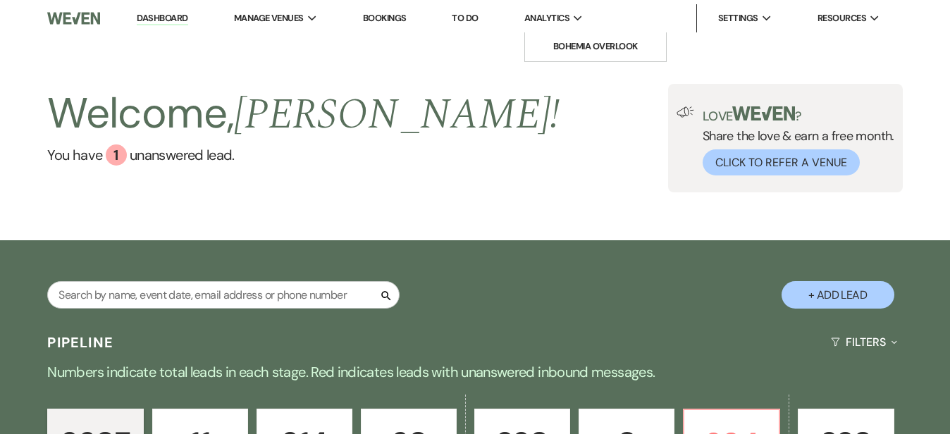
click at [570, 17] on span "Analytics" at bounding box center [547, 18] width 45 height 14
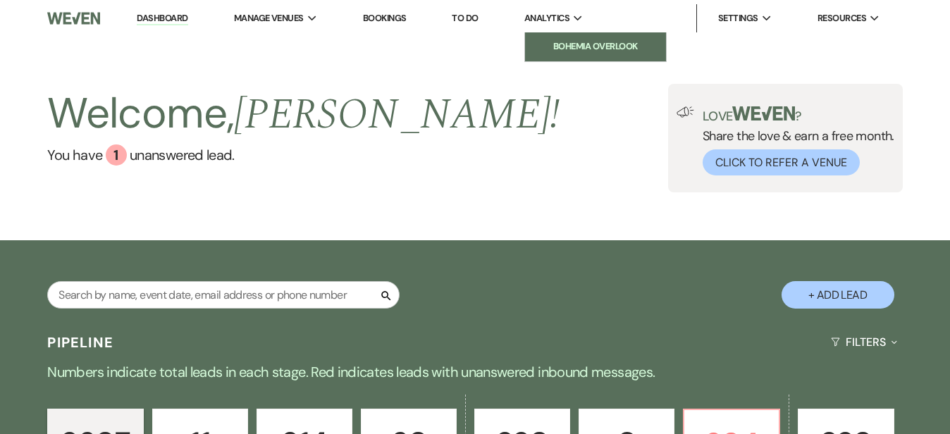
click at [587, 49] on li "Bohemia Overlook" at bounding box center [595, 46] width 127 height 14
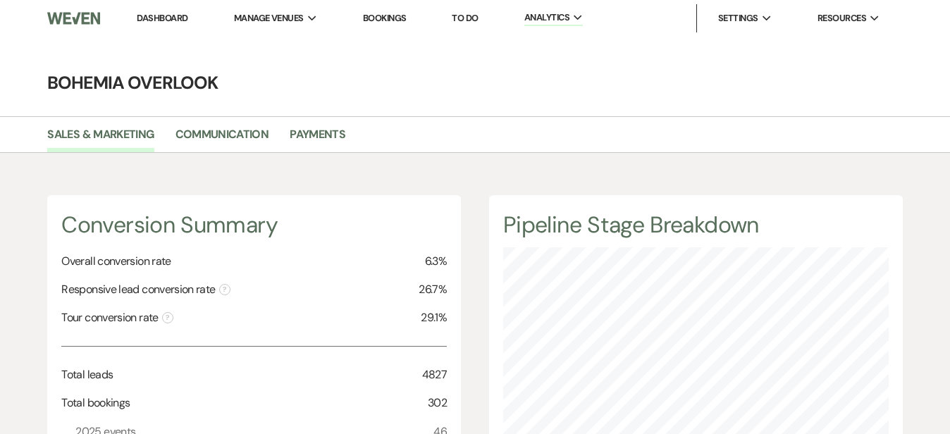
scroll to position [434, 950]
click at [323, 133] on link "Payments" at bounding box center [318, 138] width 56 height 27
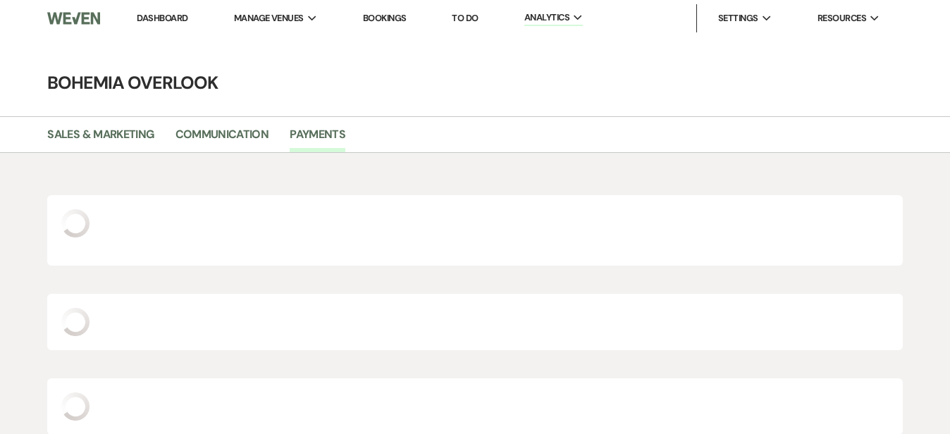
scroll to position [434, 950]
select select "2025"
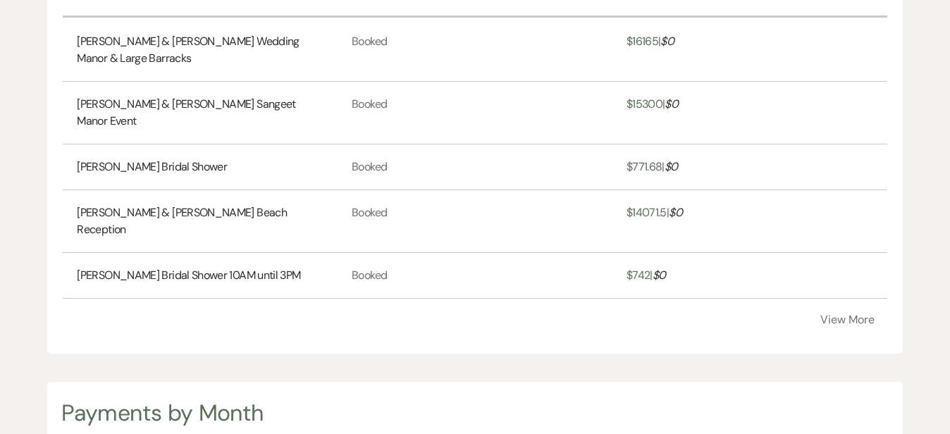
scroll to position [520, 0]
click at [843, 325] on button "View More" at bounding box center [848, 319] width 54 height 11
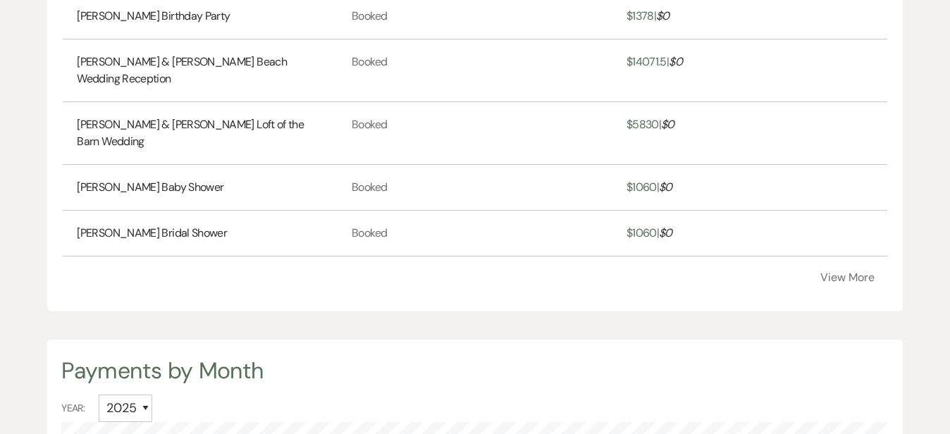
scroll to position [835, 0]
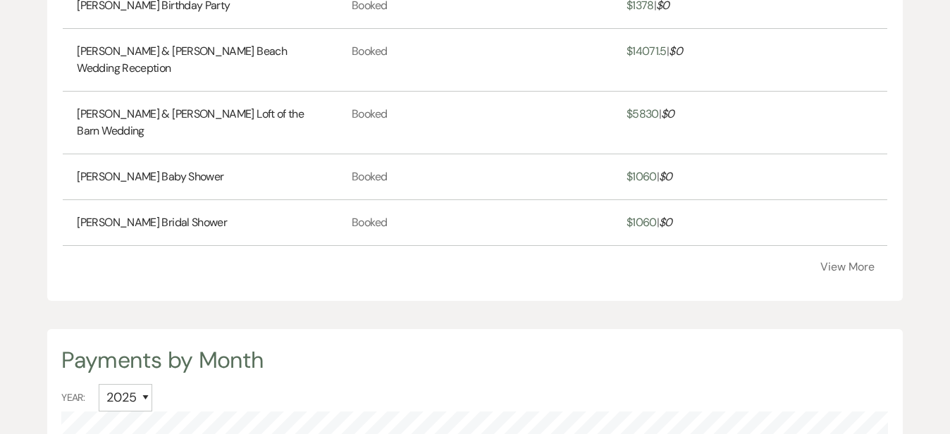
click at [833, 273] on button "View More" at bounding box center [848, 267] width 54 height 11
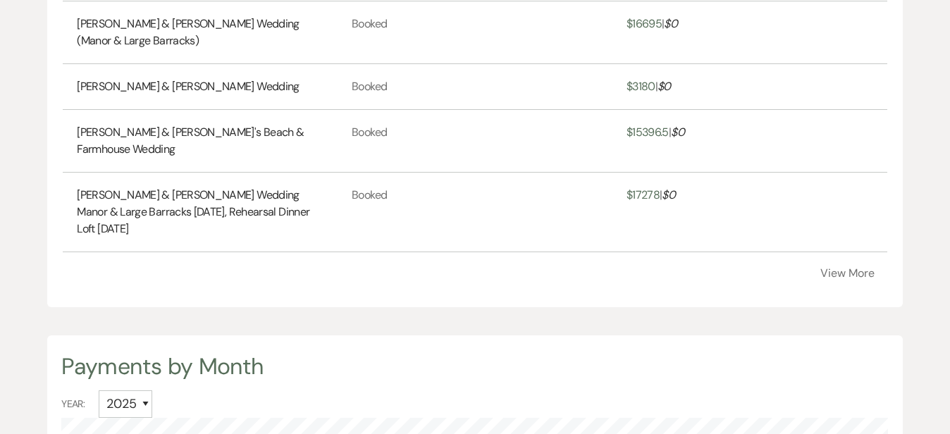
scroll to position [1157, 0]
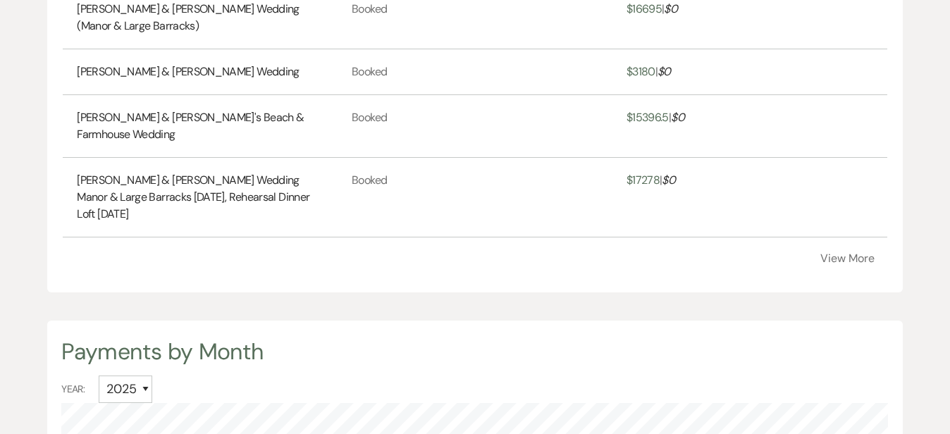
click at [838, 264] on button "View More" at bounding box center [848, 258] width 54 height 11
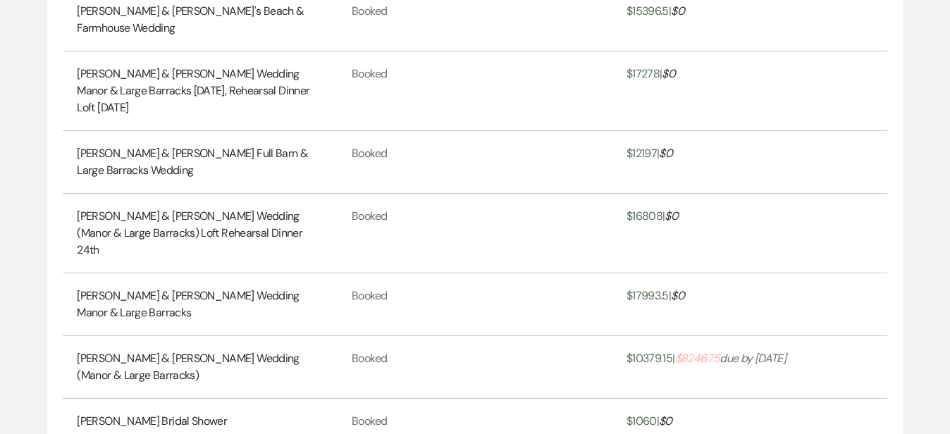
scroll to position [1368, 0]
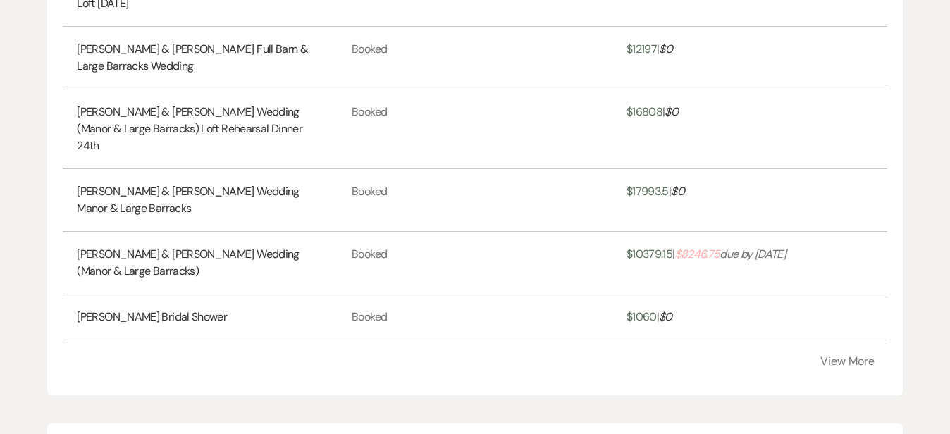
click at [283, 246] on link "[PERSON_NAME] & [PERSON_NAME] Wedding (Manor & Large Barracks)" at bounding box center [200, 263] width 247 height 34
click at [835, 367] on button "View More" at bounding box center [848, 361] width 54 height 11
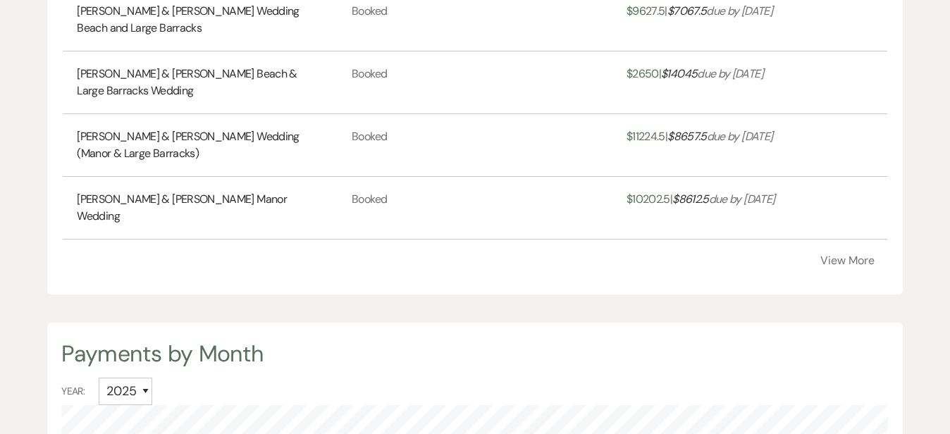
scroll to position [1792, 0]
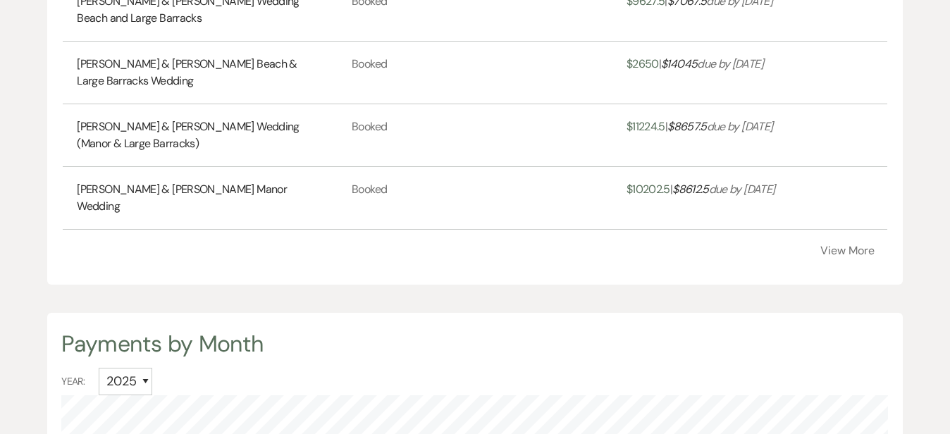
click at [838, 257] on button "View More" at bounding box center [848, 250] width 54 height 11
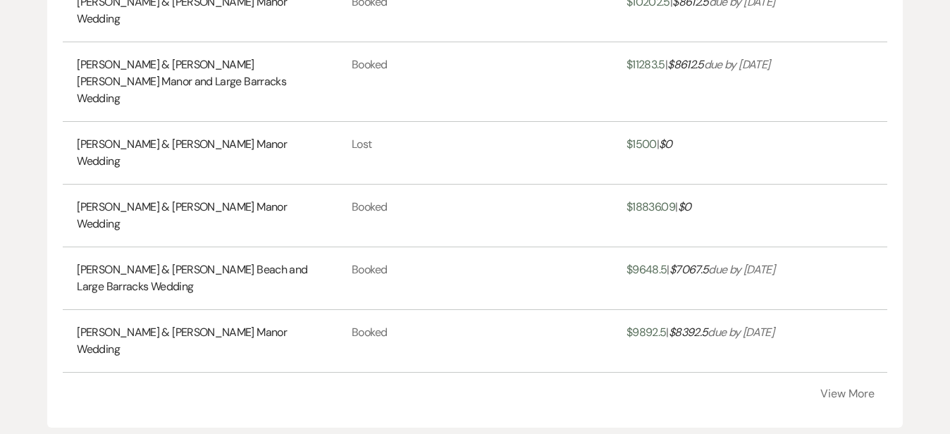
scroll to position [1994, 0]
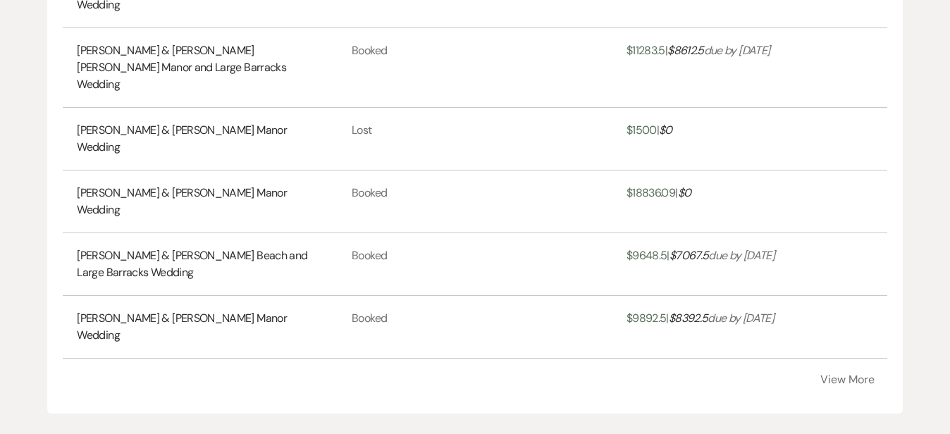
click at [860, 386] on button "View More" at bounding box center [848, 379] width 54 height 11
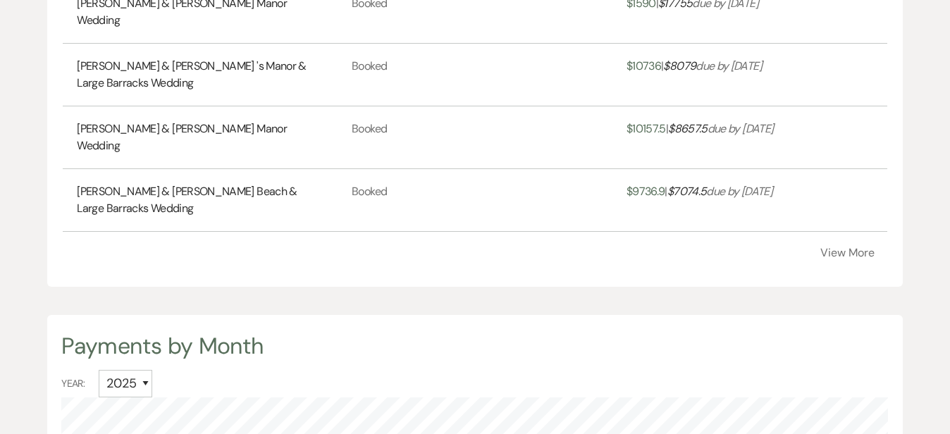
scroll to position [2439, 0]
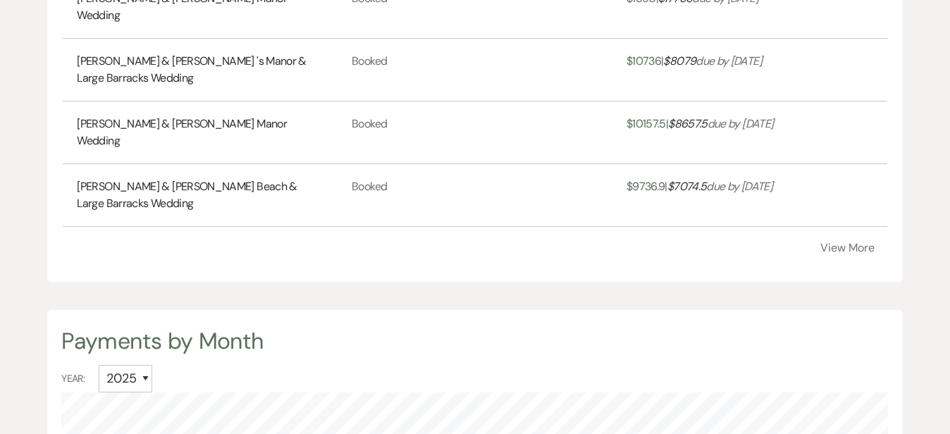
click at [858, 254] on button "View More" at bounding box center [848, 248] width 54 height 11
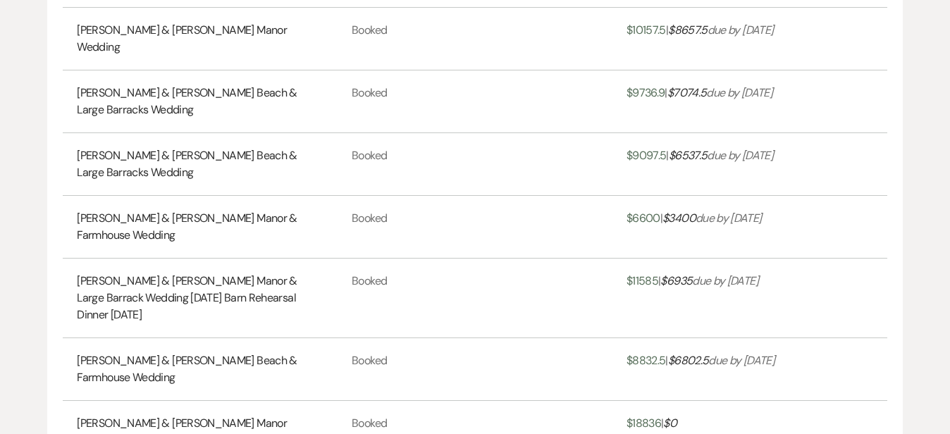
scroll to position [2624, 0]
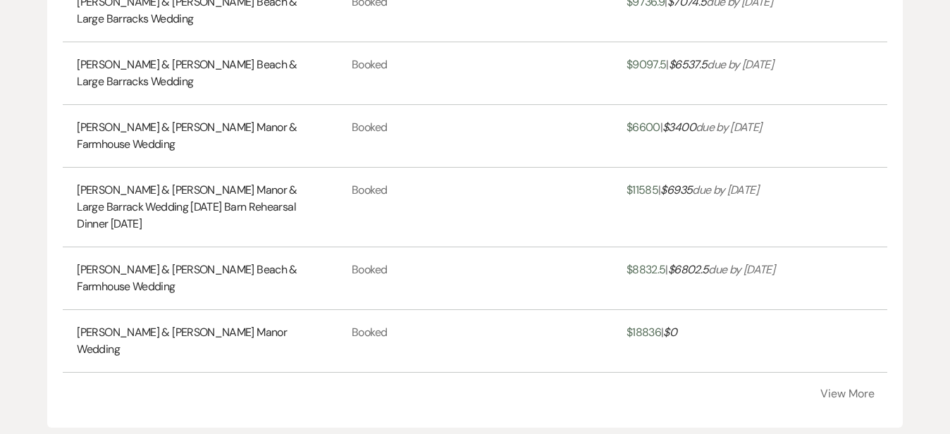
click at [852, 388] on button "View More" at bounding box center [848, 393] width 54 height 11
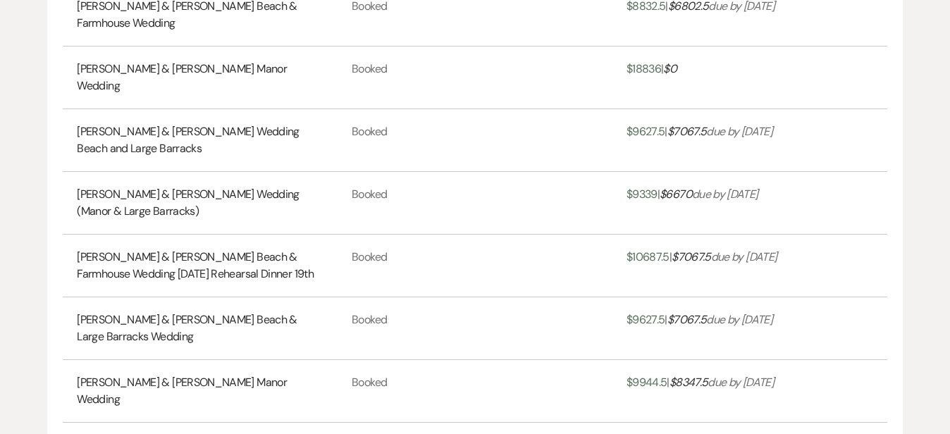
scroll to position [2892, 0]
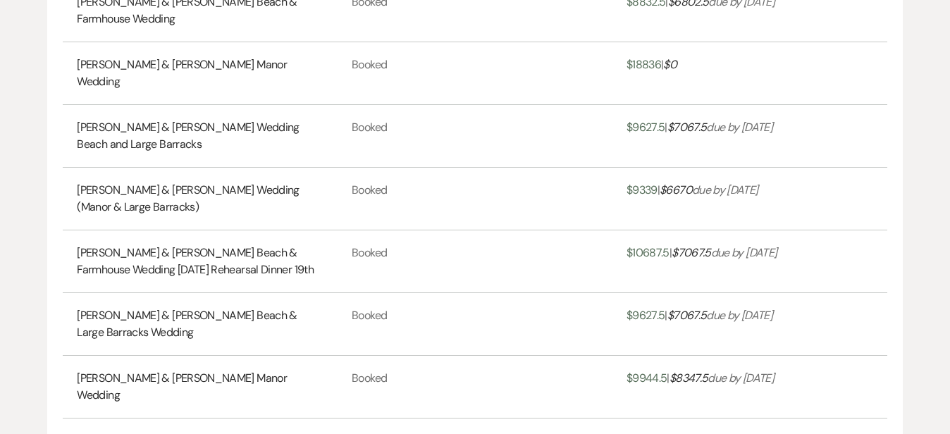
click at [842, 434] on button "View More" at bounding box center [848, 439] width 54 height 11
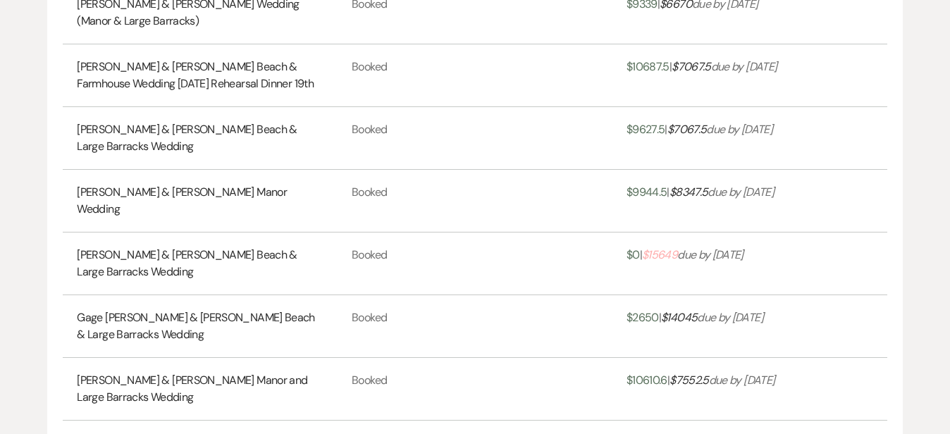
scroll to position [3085, 0]
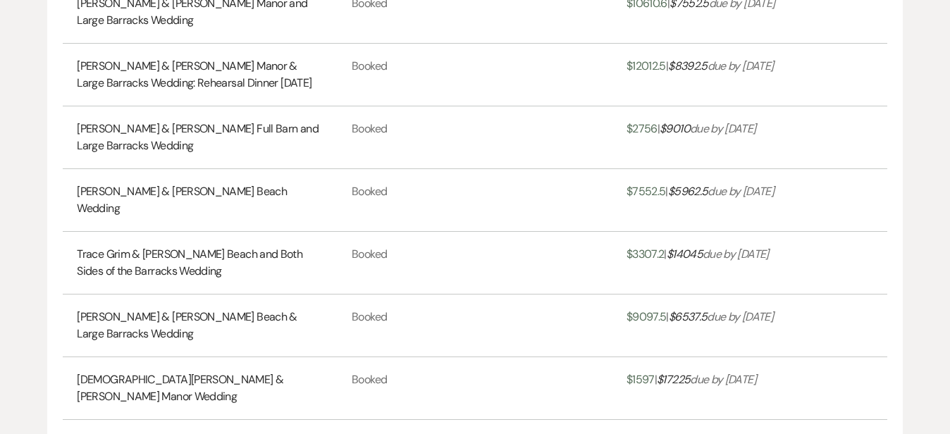
scroll to position [3465, 0]
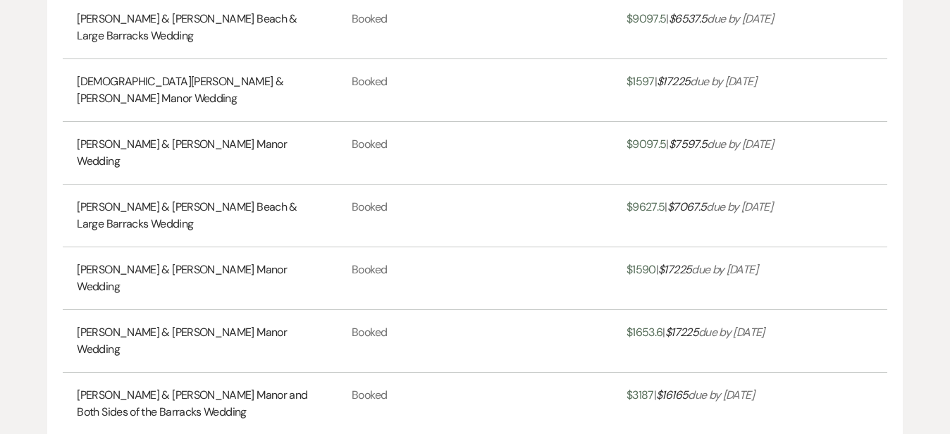
scroll to position [3769, 0]
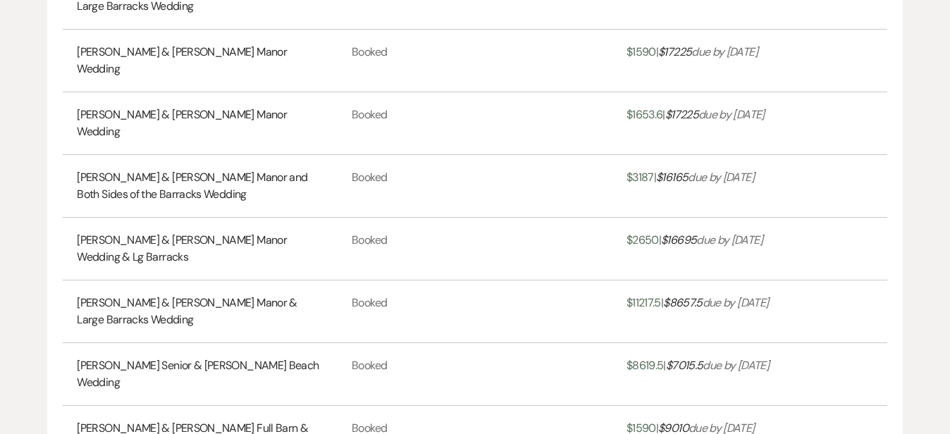
scroll to position [4031, 0]
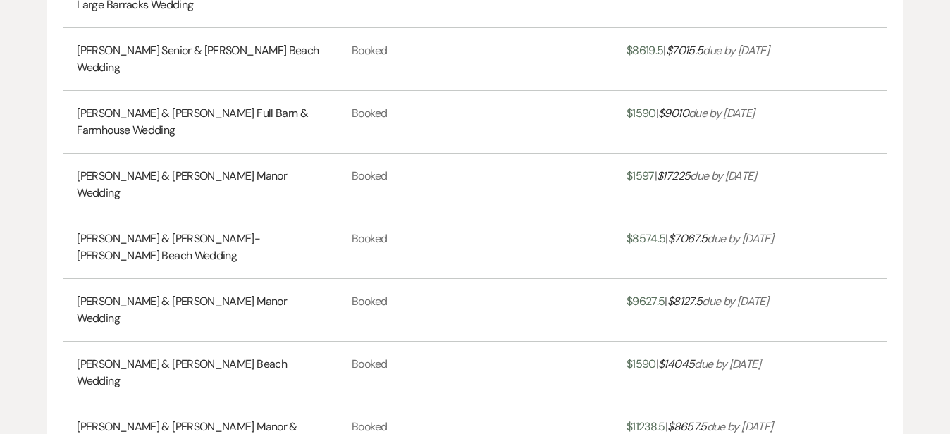
scroll to position [4296, 0]
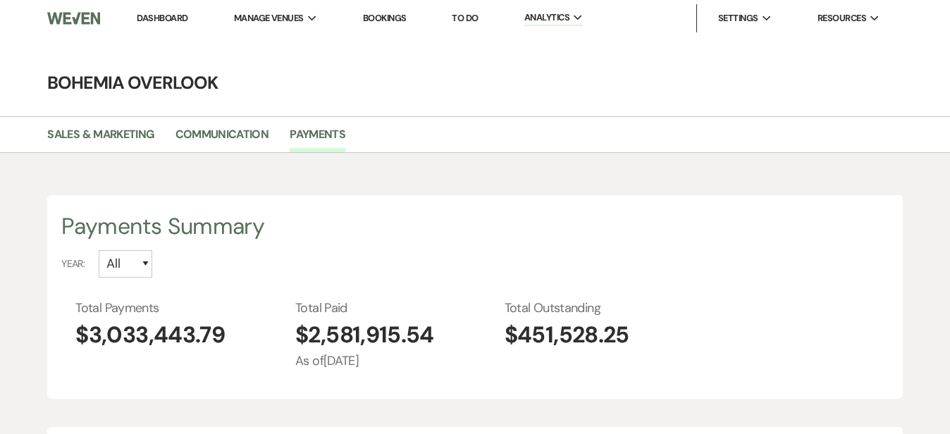
scroll to position [0, 0]
click at [161, 15] on link "Dashboard" at bounding box center [162, 18] width 51 height 12
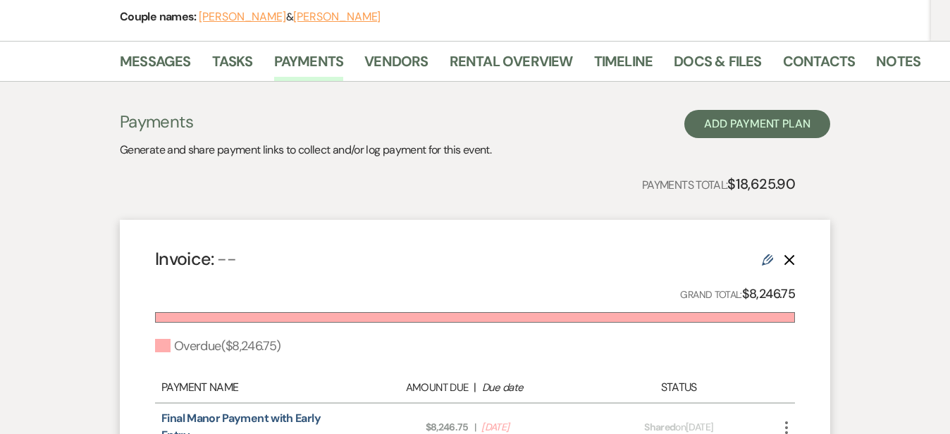
scroll to position [209, 0]
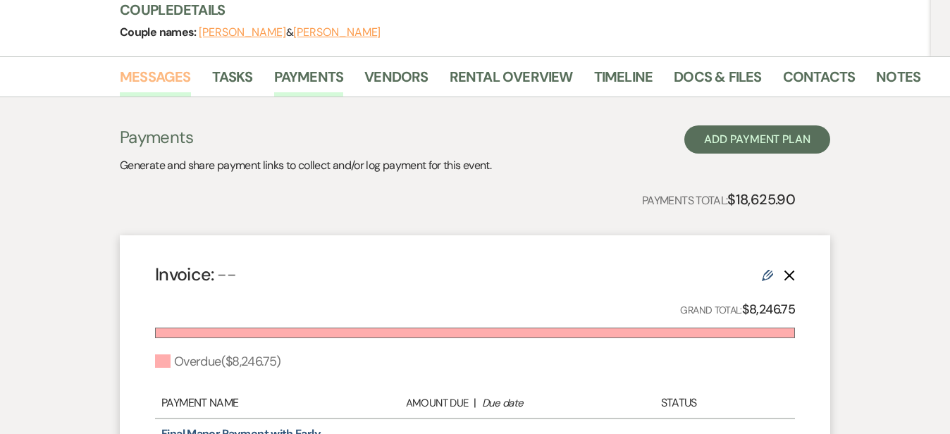
click at [127, 79] on link "Messages" at bounding box center [155, 81] width 71 height 31
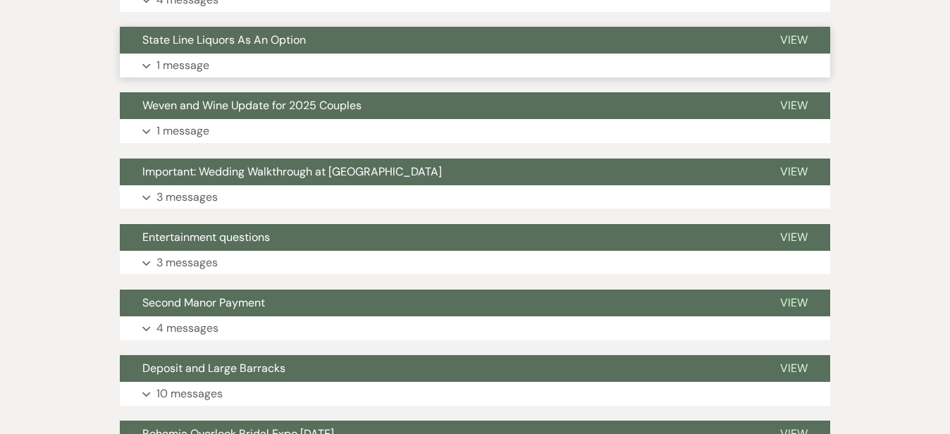
scroll to position [567, 0]
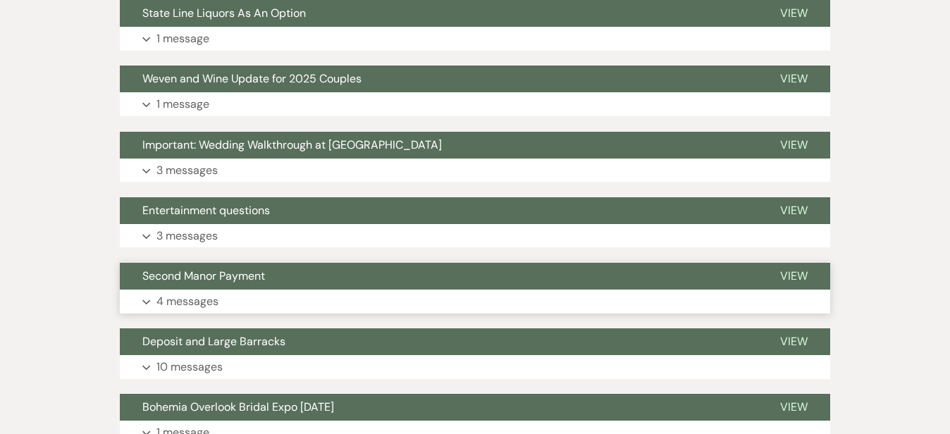
click at [405, 286] on button "Second Manor Payment" at bounding box center [439, 276] width 638 height 27
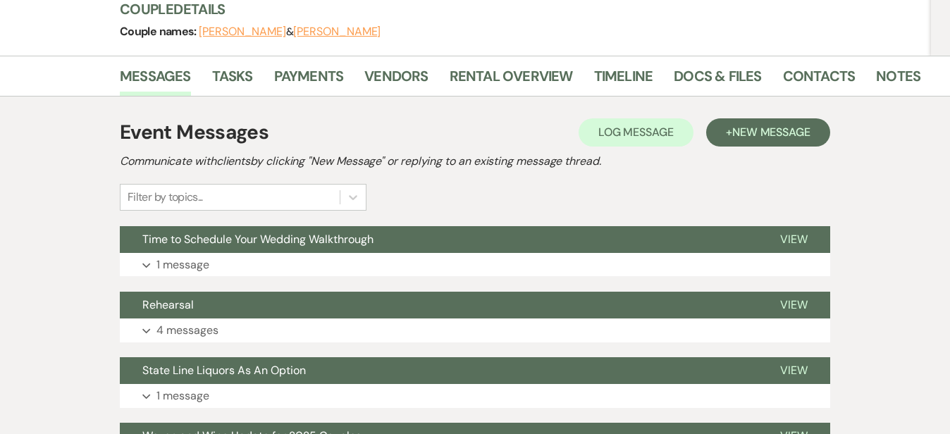
scroll to position [210, 0]
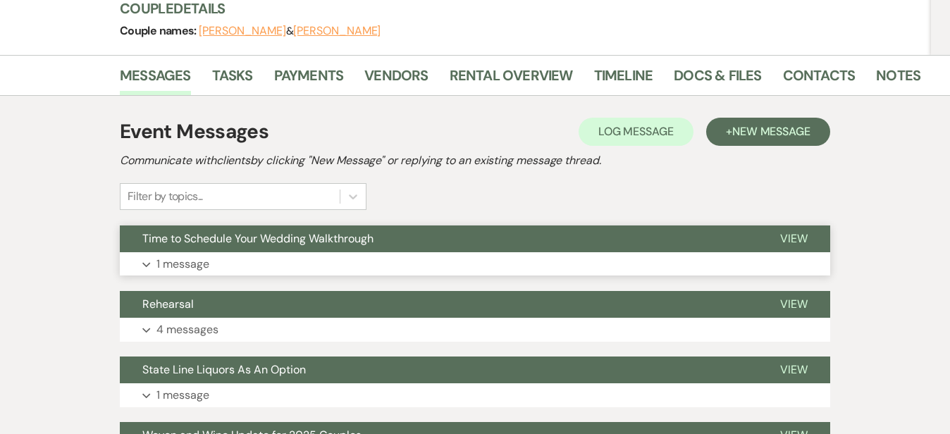
click at [742, 272] on button "Expand 1 message" at bounding box center [475, 264] width 711 height 24
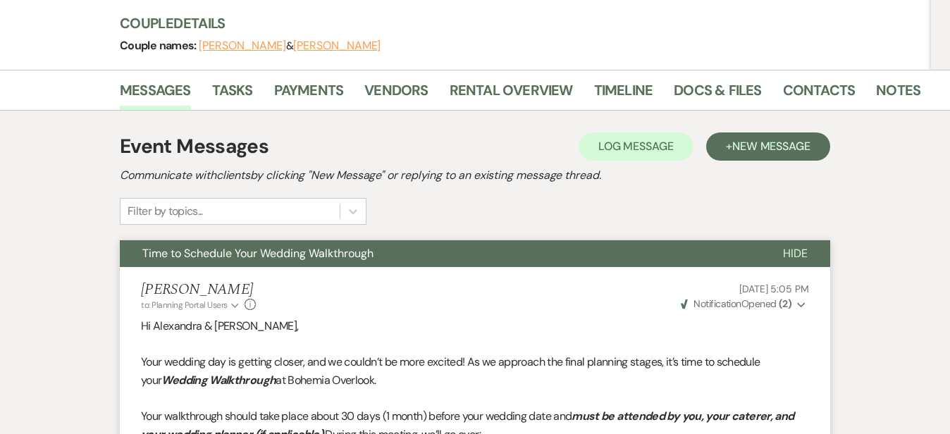
scroll to position [203, 0]
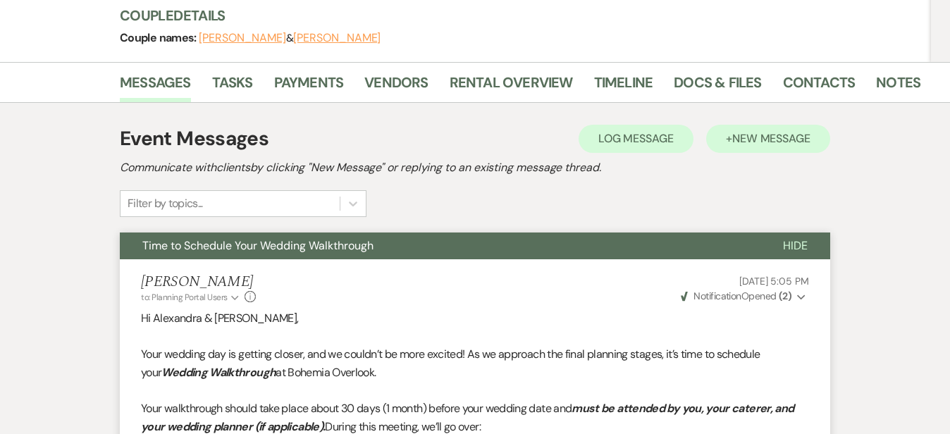
click at [794, 137] on span "New Message" at bounding box center [772, 138] width 78 height 15
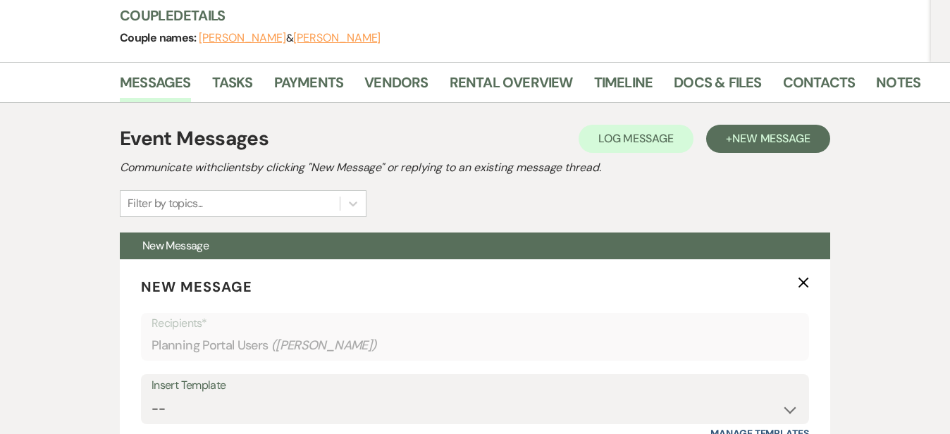
click at [637, 197] on div "Event Messages Log Log Message + New Message Communicate with clients by clicki…" at bounding box center [475, 170] width 711 height 93
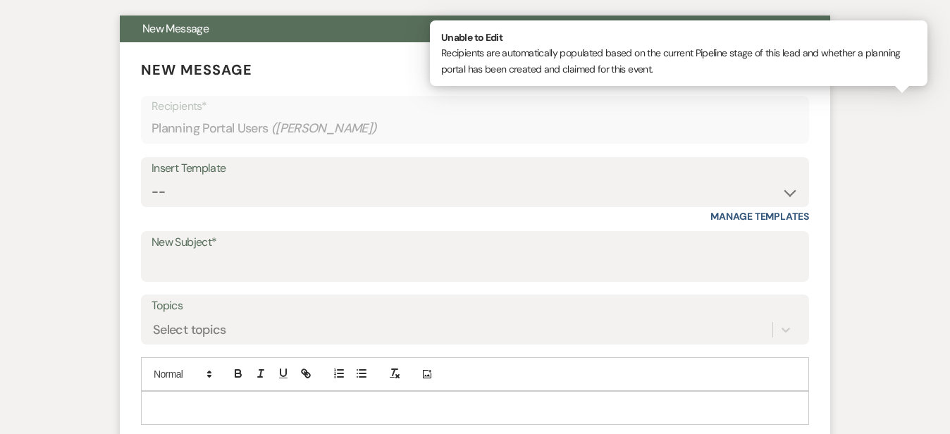
scroll to position [426, 0]
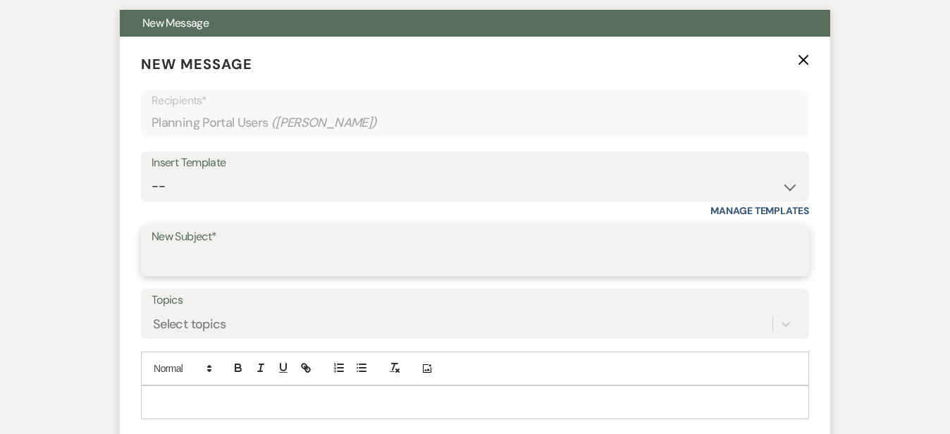
click at [526, 257] on input "New Subject*" at bounding box center [475, 260] width 647 height 27
type input "Final Payment"
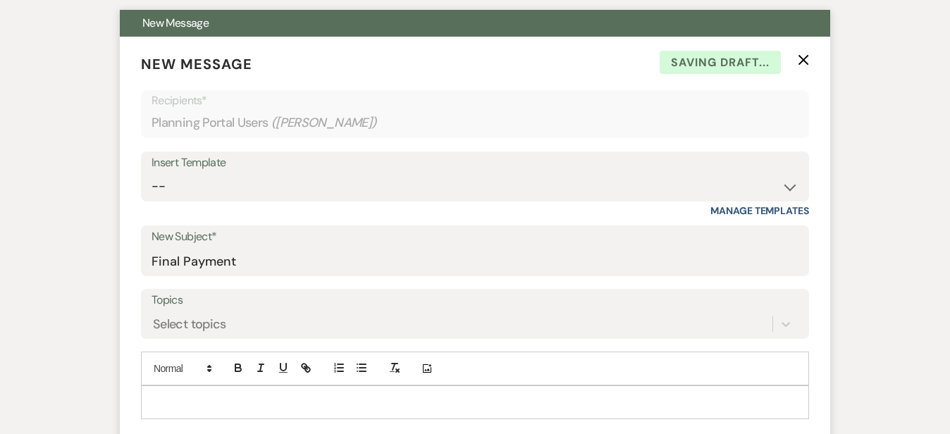
click at [441, 398] on p at bounding box center [475, 403] width 646 height 16
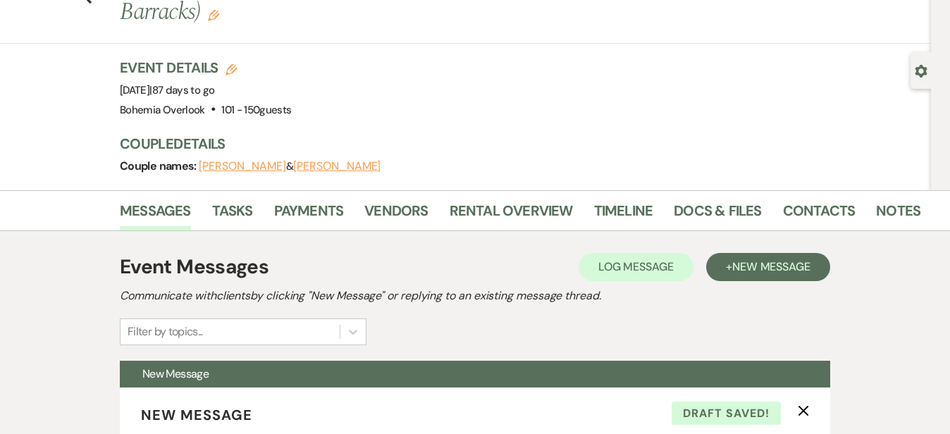
scroll to position [80, 0]
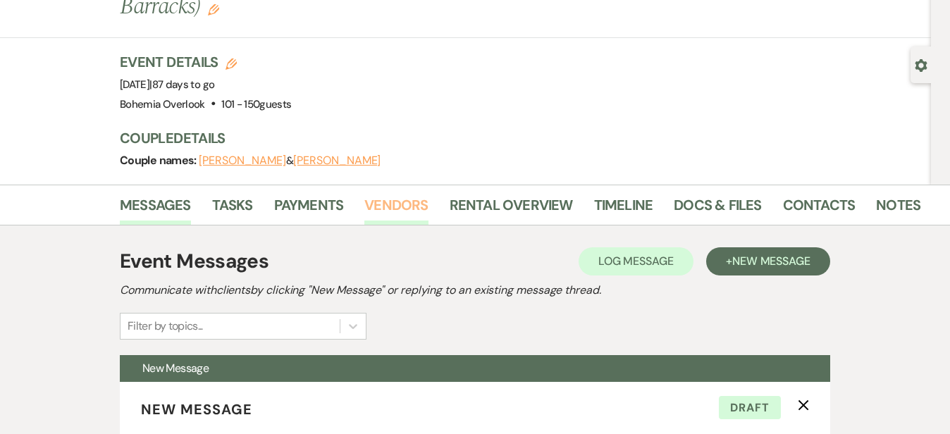
click at [374, 200] on link "Vendors" at bounding box center [396, 209] width 63 height 31
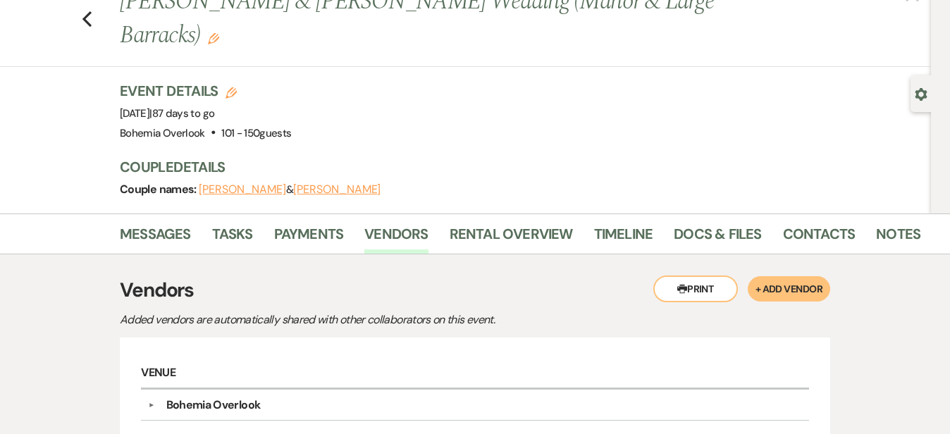
scroll to position [49, 0]
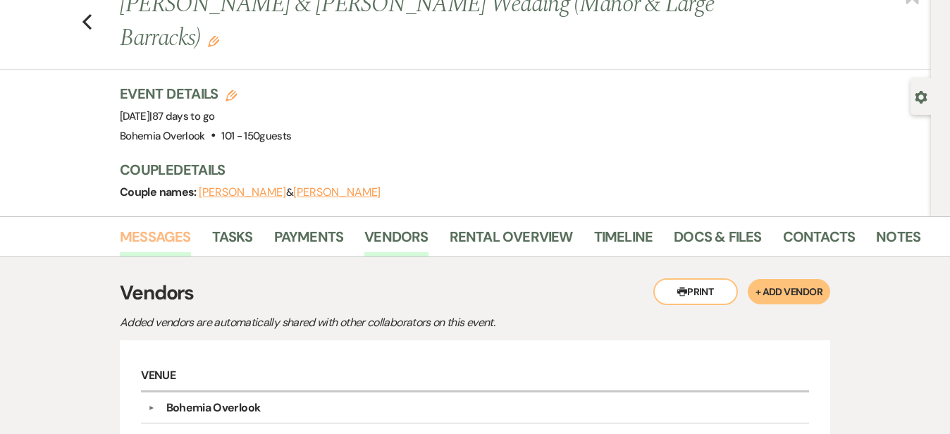
click at [120, 238] on link "Messages" at bounding box center [155, 241] width 71 height 31
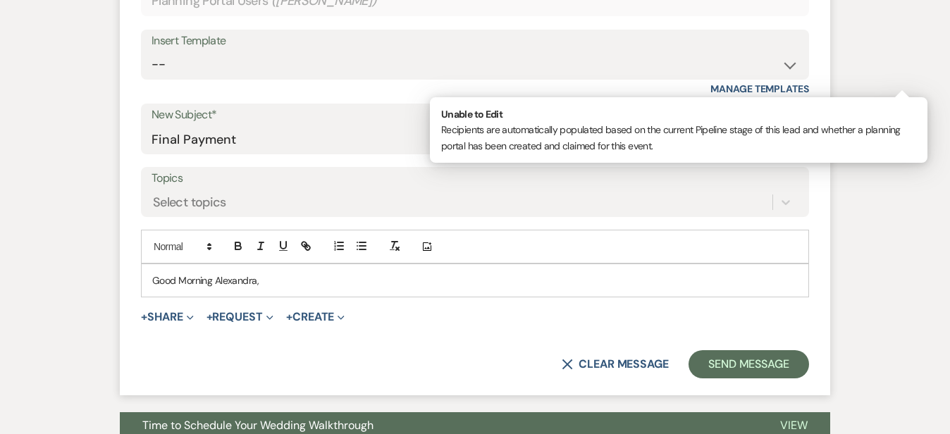
scroll to position [550, 0]
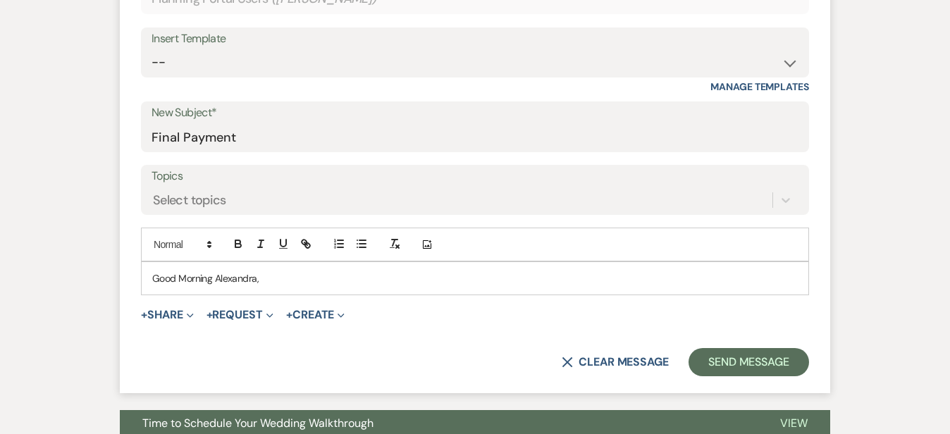
click at [410, 271] on p "Good Morning Alexandra," at bounding box center [475, 279] width 646 height 16
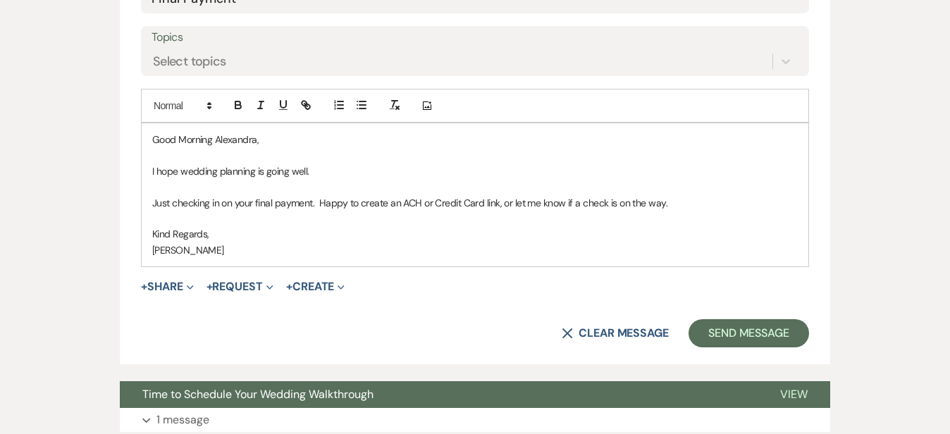
scroll to position [692, 0]
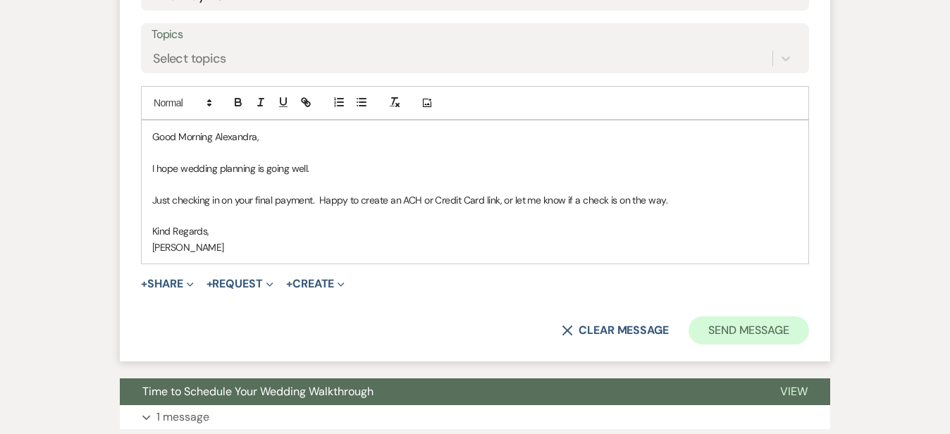
click at [809, 322] on button "Send Message" at bounding box center [749, 331] width 121 height 28
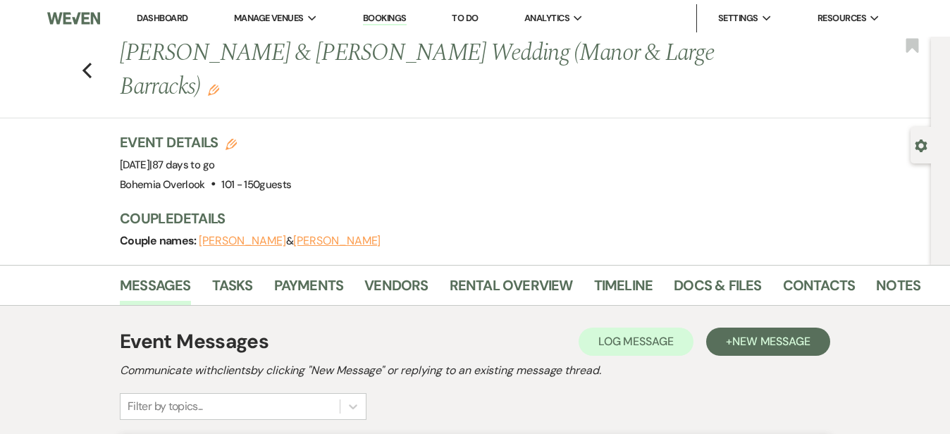
scroll to position [0, 0]
click at [44, 68] on div "Previous Alexandra Swann-White & Jesse Bittner's Wedding (Manor & Large Barrack…" at bounding box center [462, 78] width 938 height 82
click at [28, 68] on div "Previous Alexandra Swann-White & Jesse Bittner's Wedding (Manor & Large Barrack…" at bounding box center [462, 78] width 938 height 82
click at [82, 68] on use "button" at bounding box center [86, 71] width 9 height 16
